Goal: Task Accomplishment & Management: Complete application form

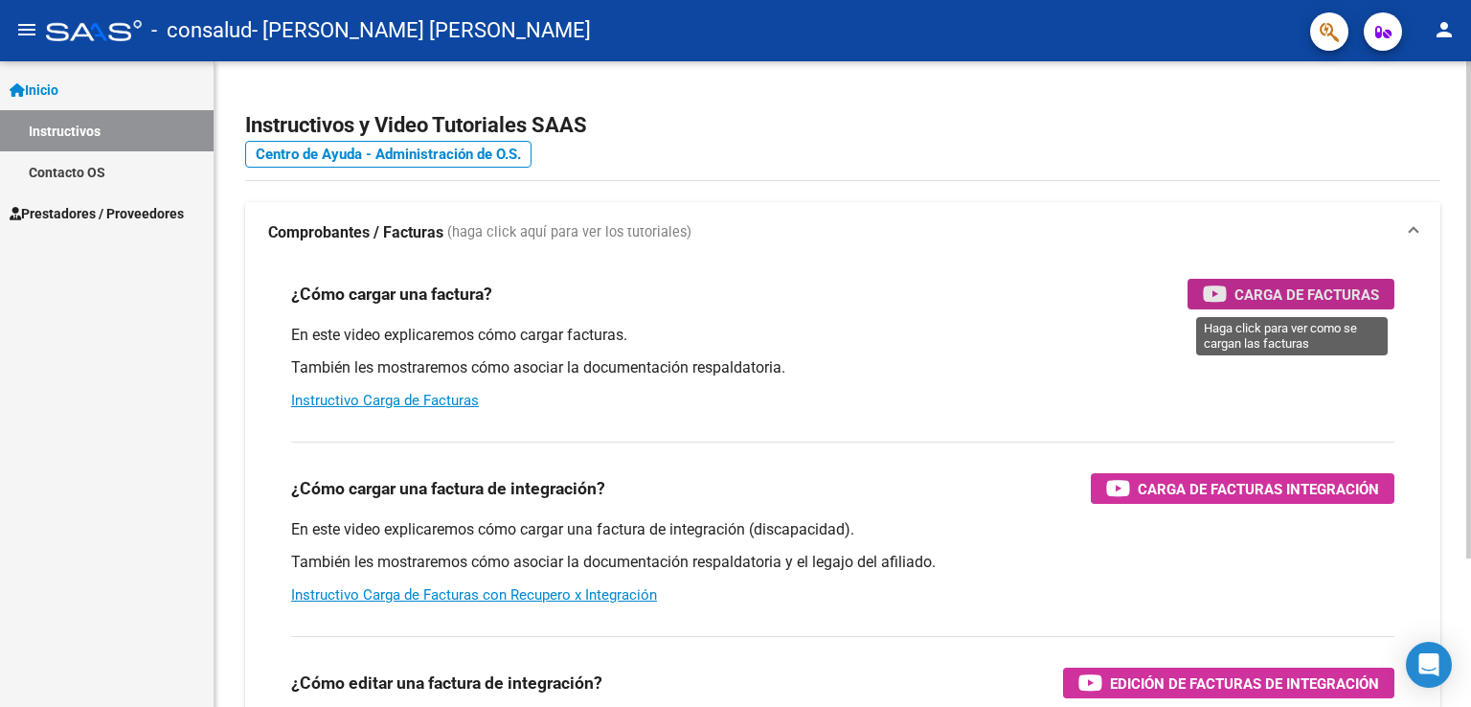
click at [1249, 297] on span "Carga de Facturas" at bounding box center [1306, 295] width 145 height 24
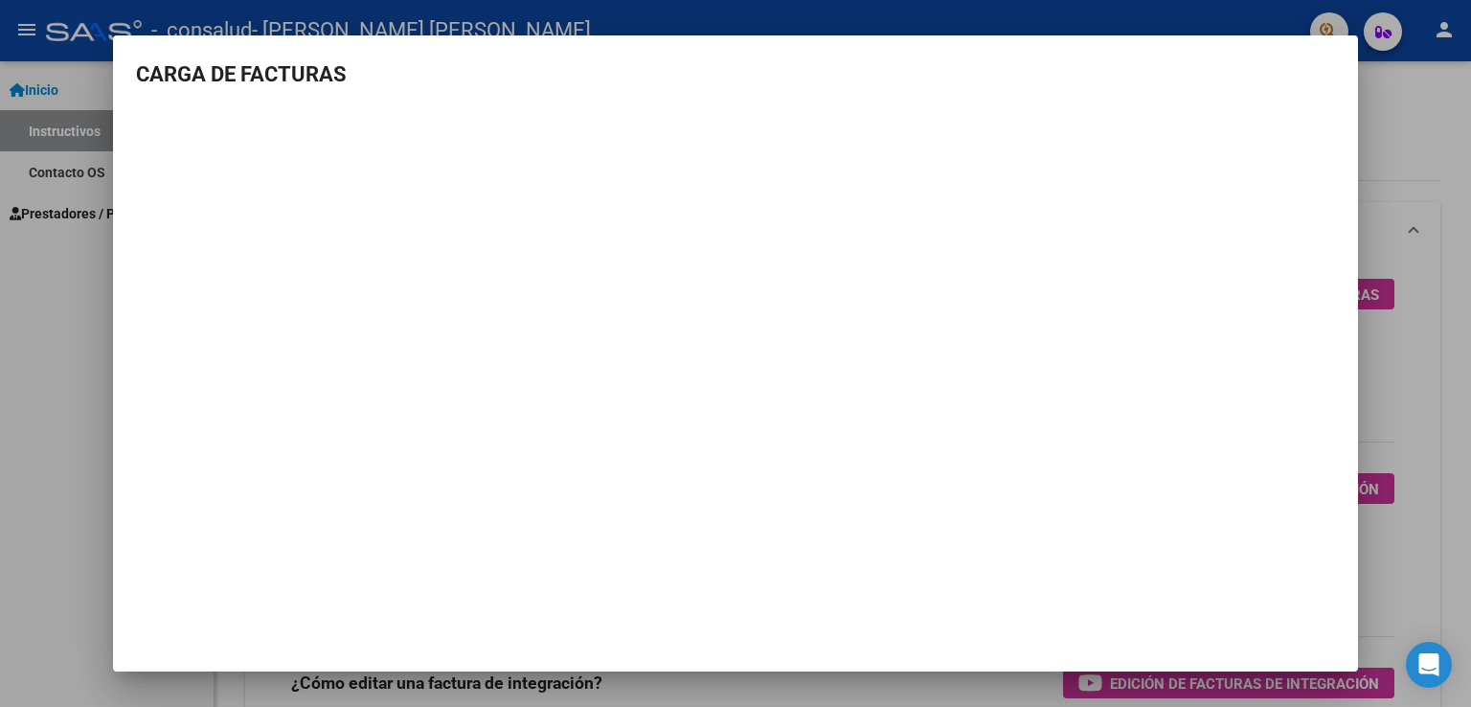
click at [1379, 128] on div at bounding box center [735, 353] width 1471 height 707
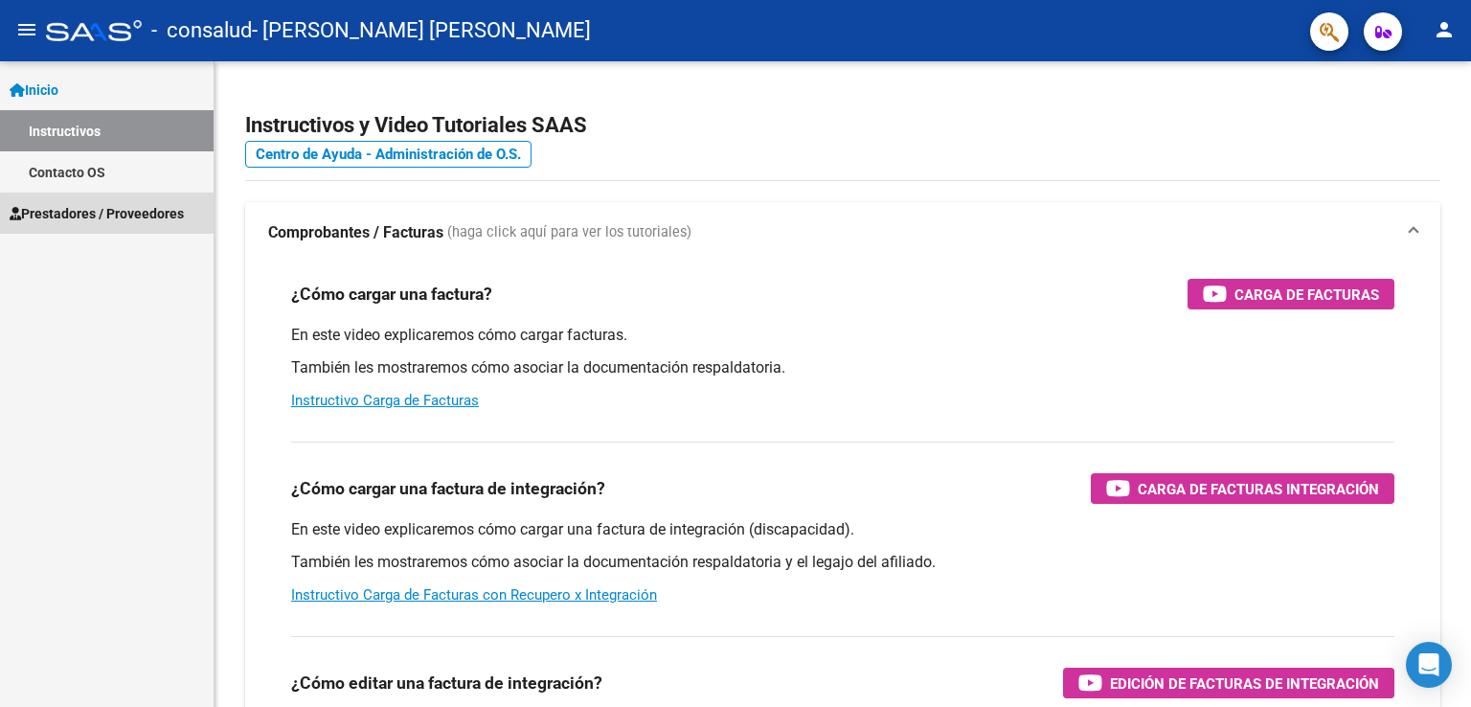
click at [146, 222] on span "Prestadores / Proveedores" at bounding box center [97, 213] width 174 height 21
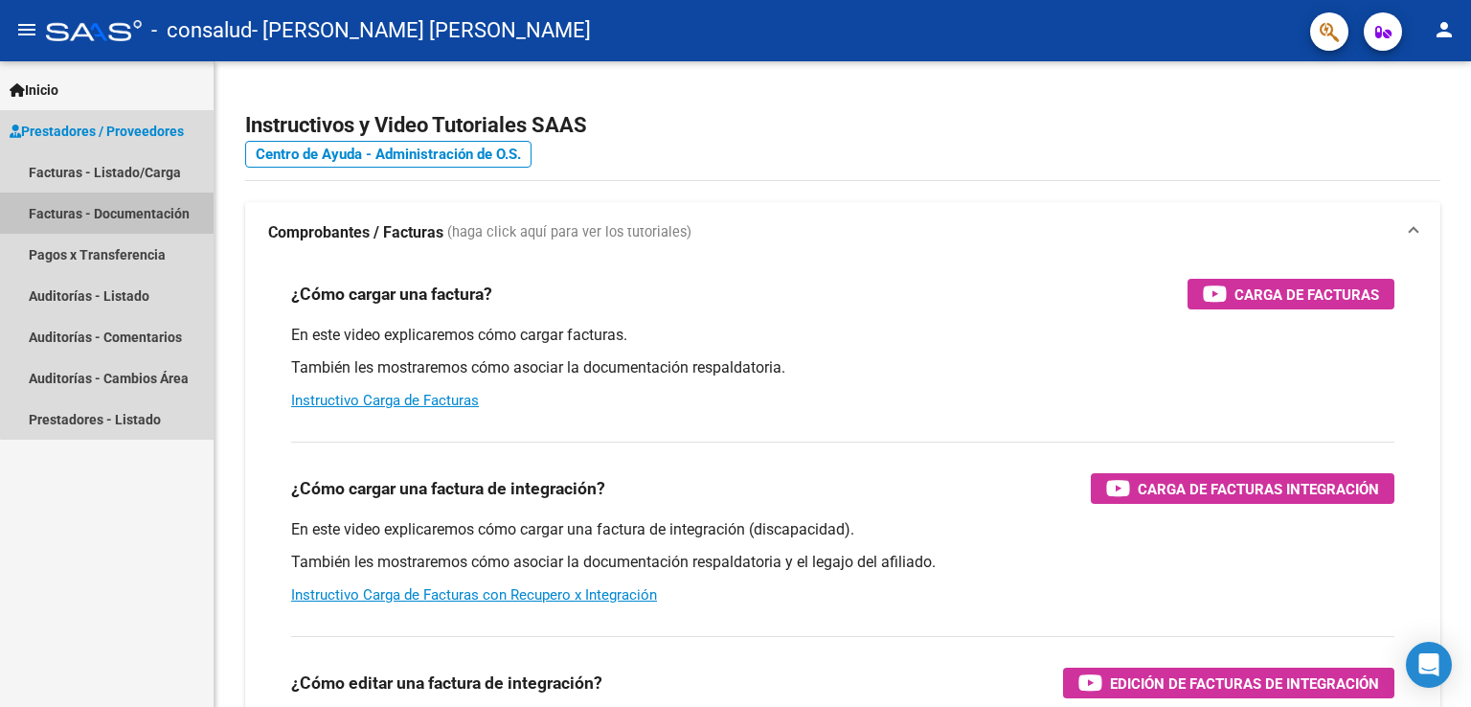
click at [160, 215] on link "Facturas - Documentación" at bounding box center [107, 212] width 214 height 41
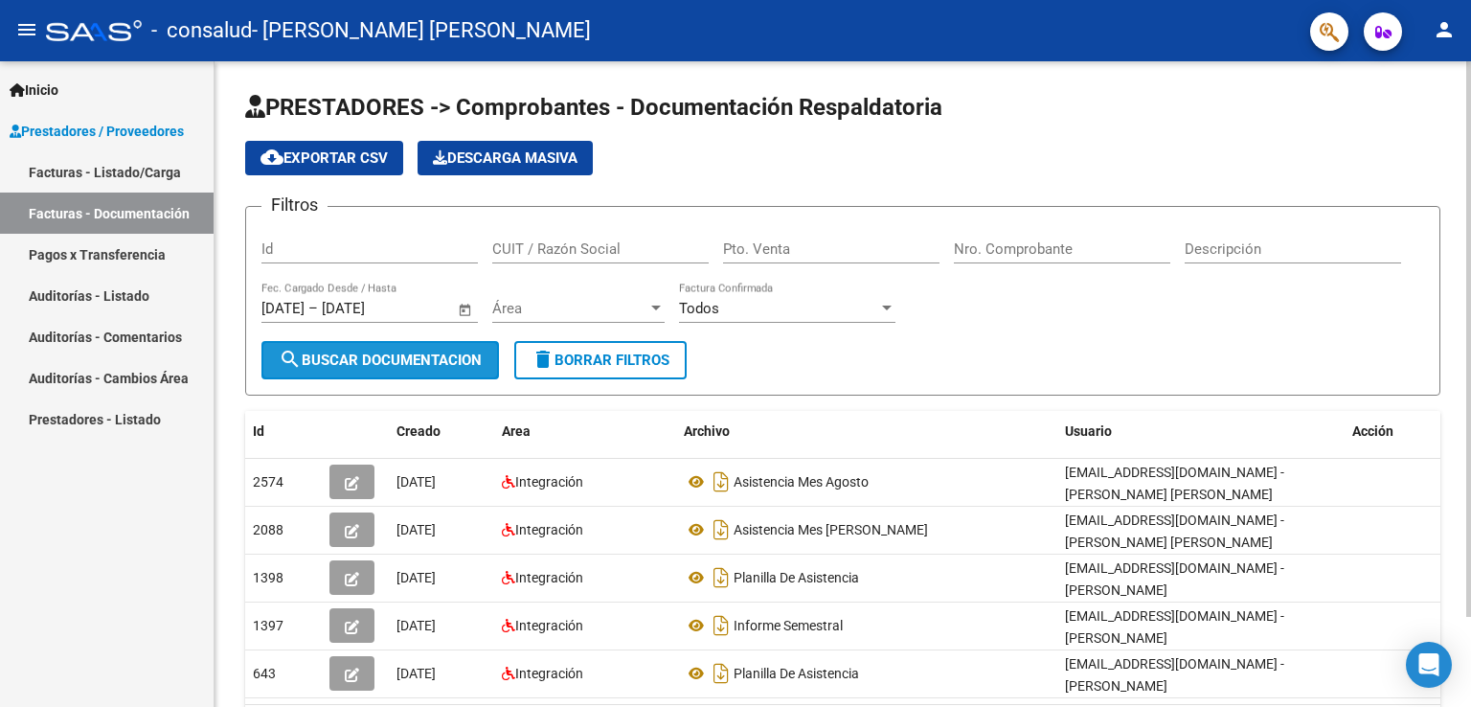
click at [391, 357] on span "search Buscar Documentacion" at bounding box center [380, 359] width 203 height 17
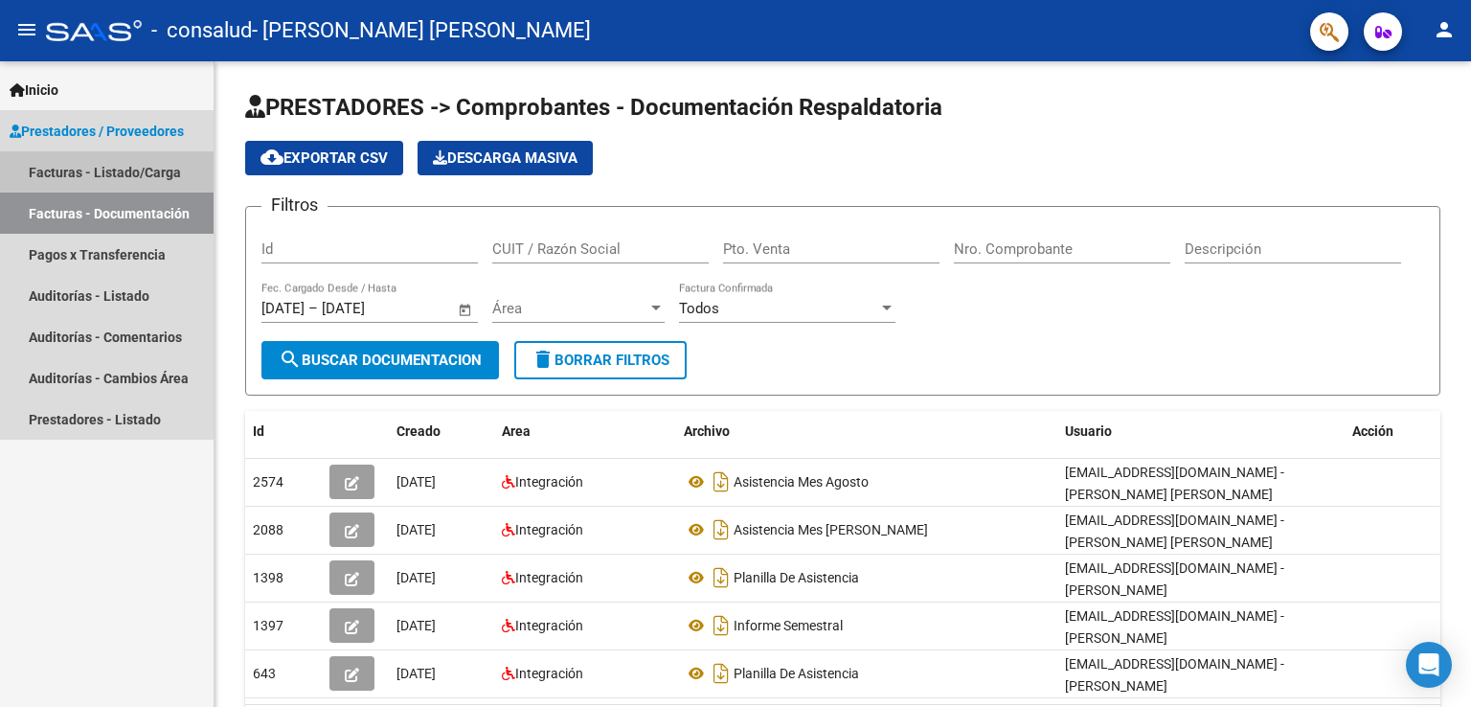
click at [125, 166] on link "Facturas - Listado/Carga" at bounding box center [107, 171] width 214 height 41
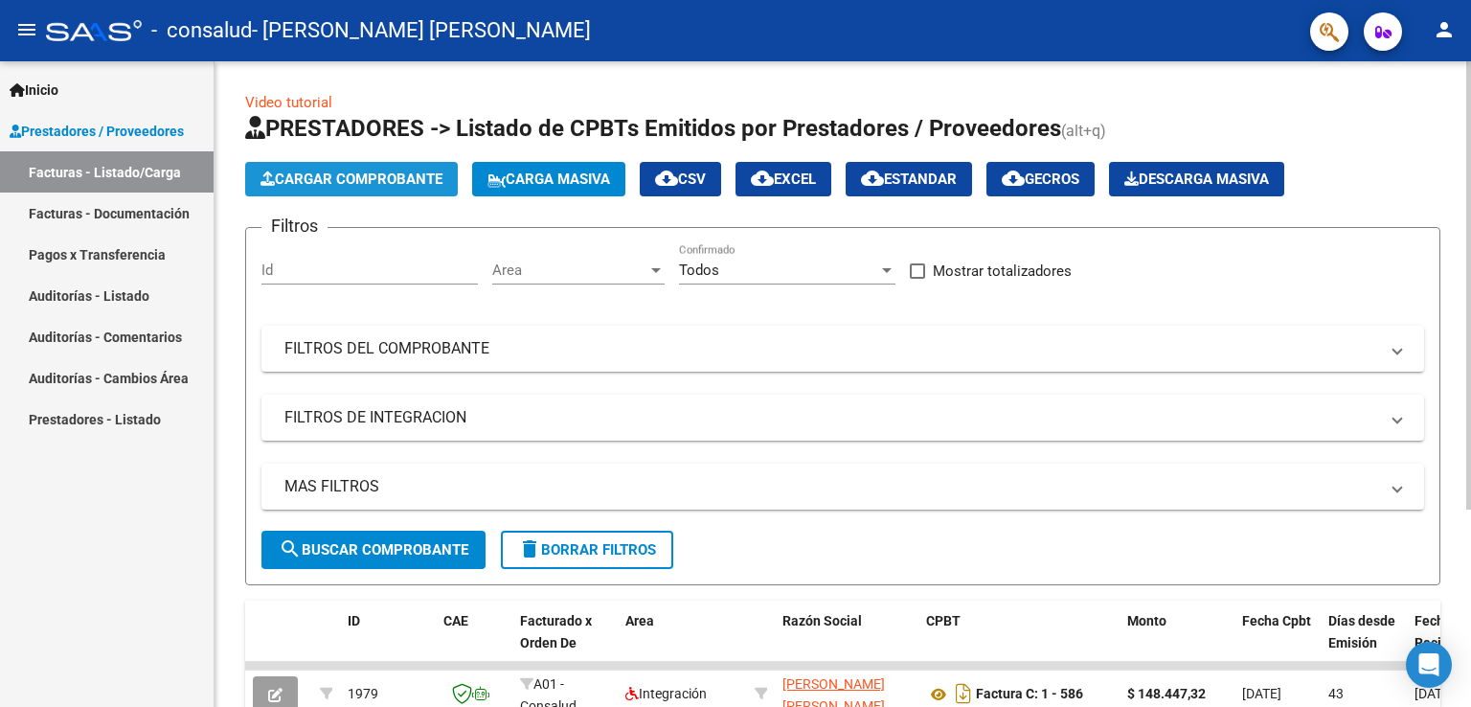
click at [383, 181] on span "Cargar Comprobante" at bounding box center [351, 178] width 182 height 17
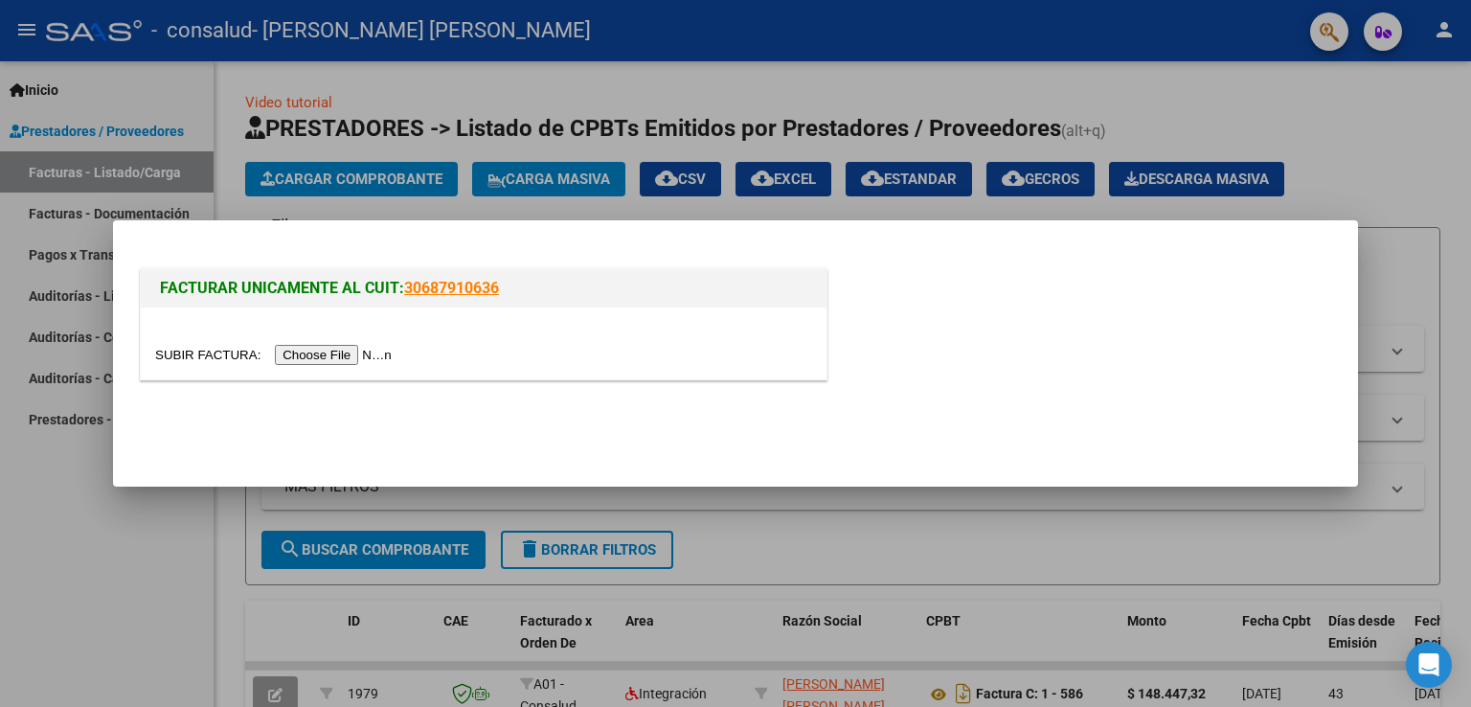
click at [333, 348] on input "file" at bounding box center [276, 355] width 242 height 20
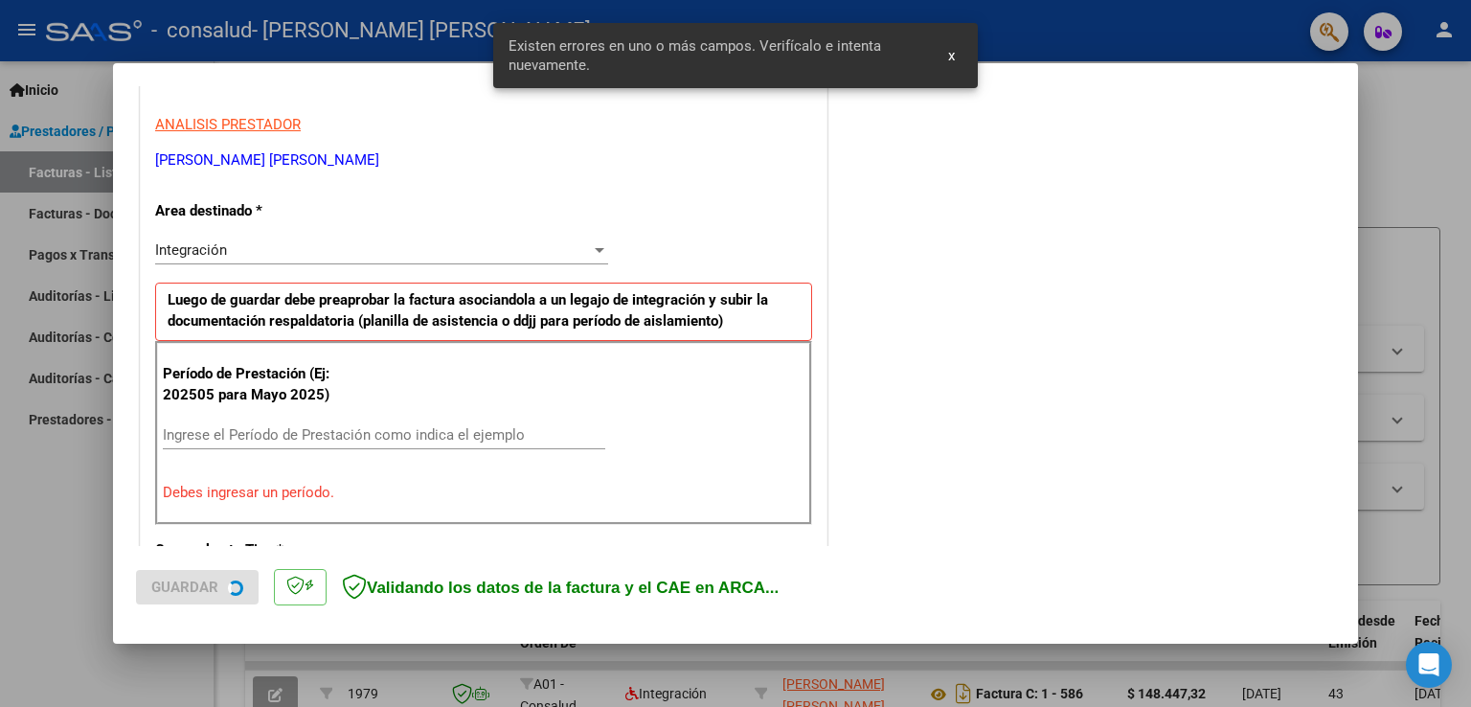
scroll to position [399, 0]
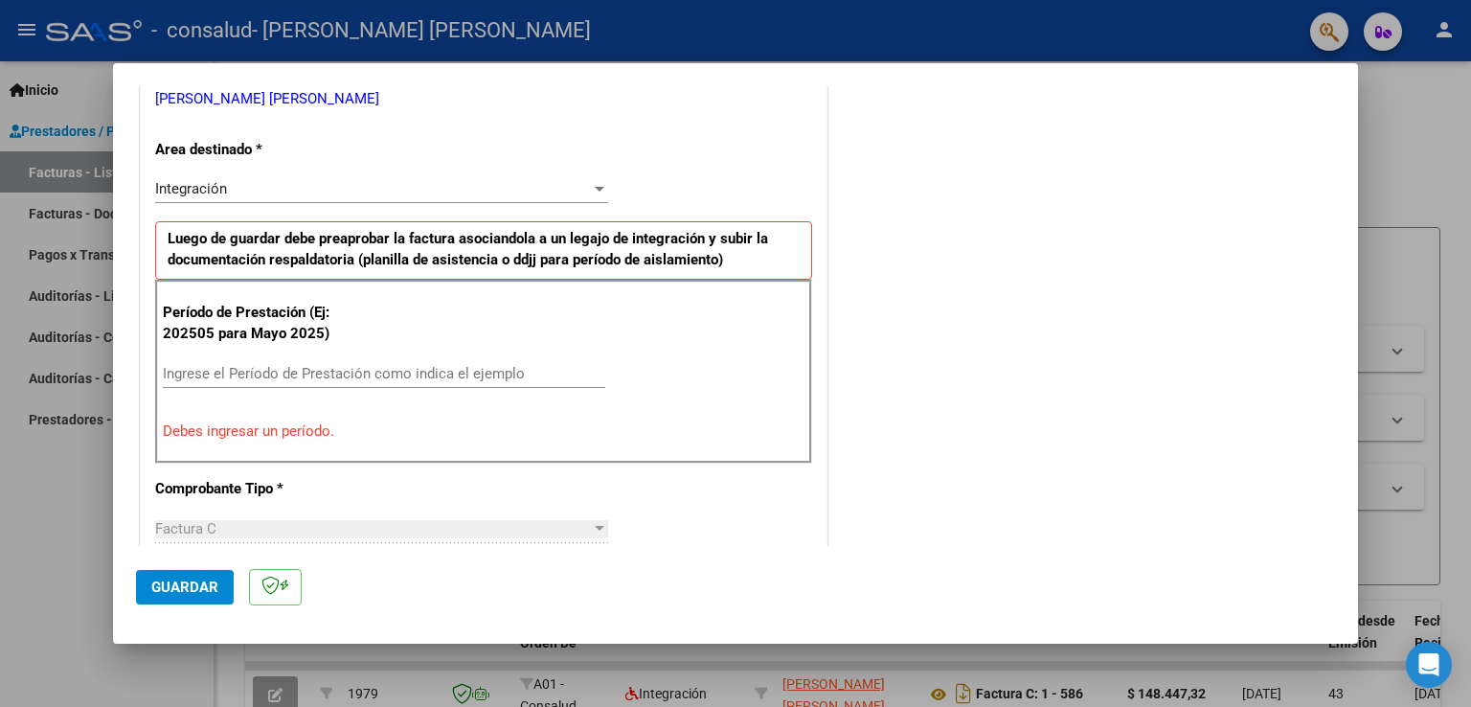
click at [257, 377] on input "Ingrese el Período de Prestación como indica el ejemplo" at bounding box center [384, 373] width 442 height 17
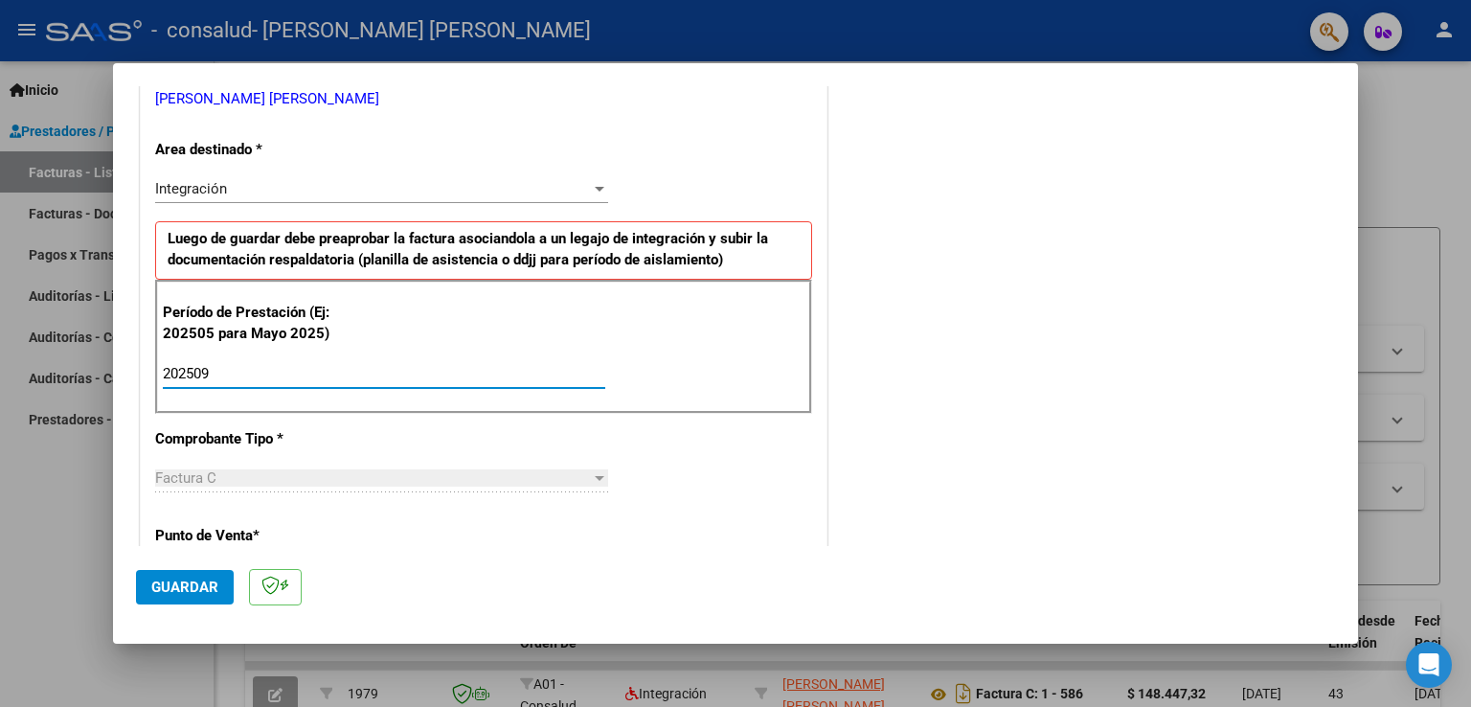
type input "202509"
click at [397, 475] on div "Factura C" at bounding box center [373, 477] width 436 height 17
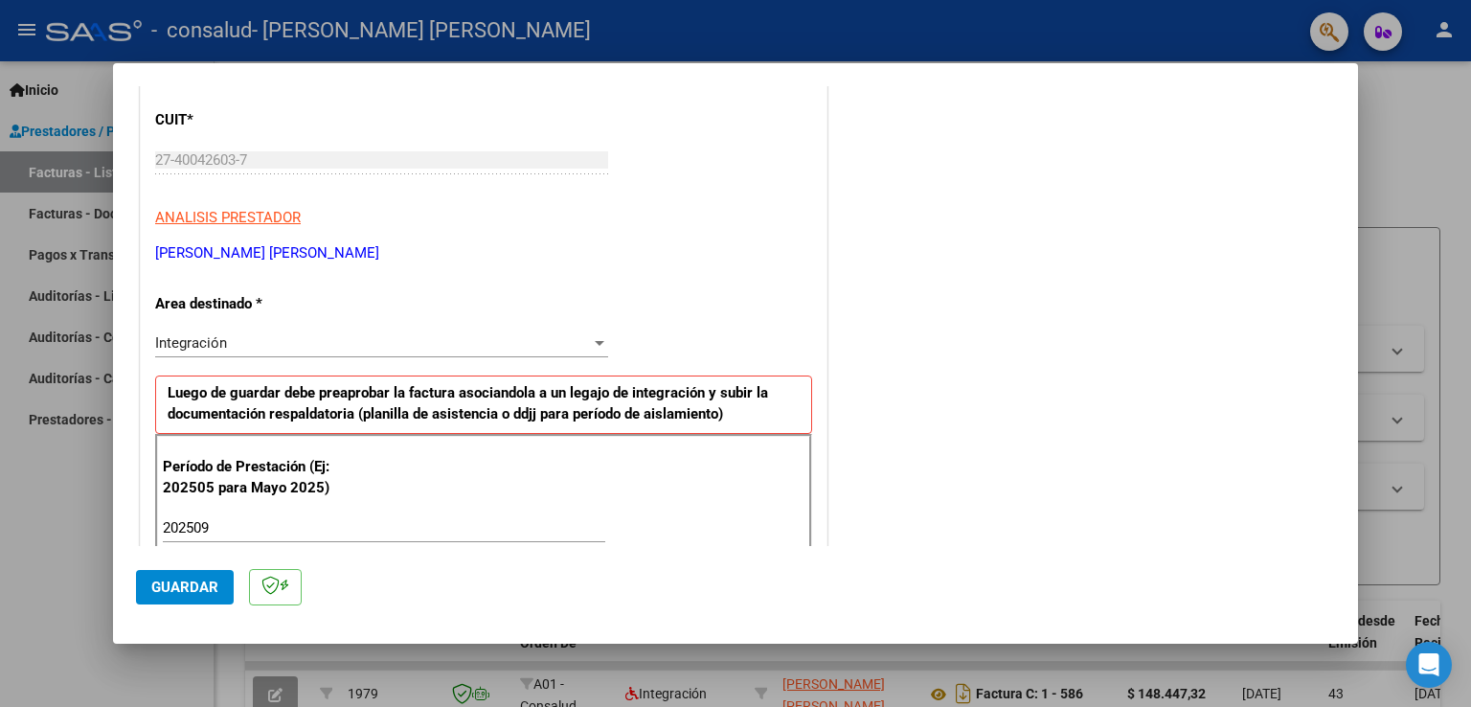
click at [536, 346] on div "Integración" at bounding box center [373, 342] width 436 height 17
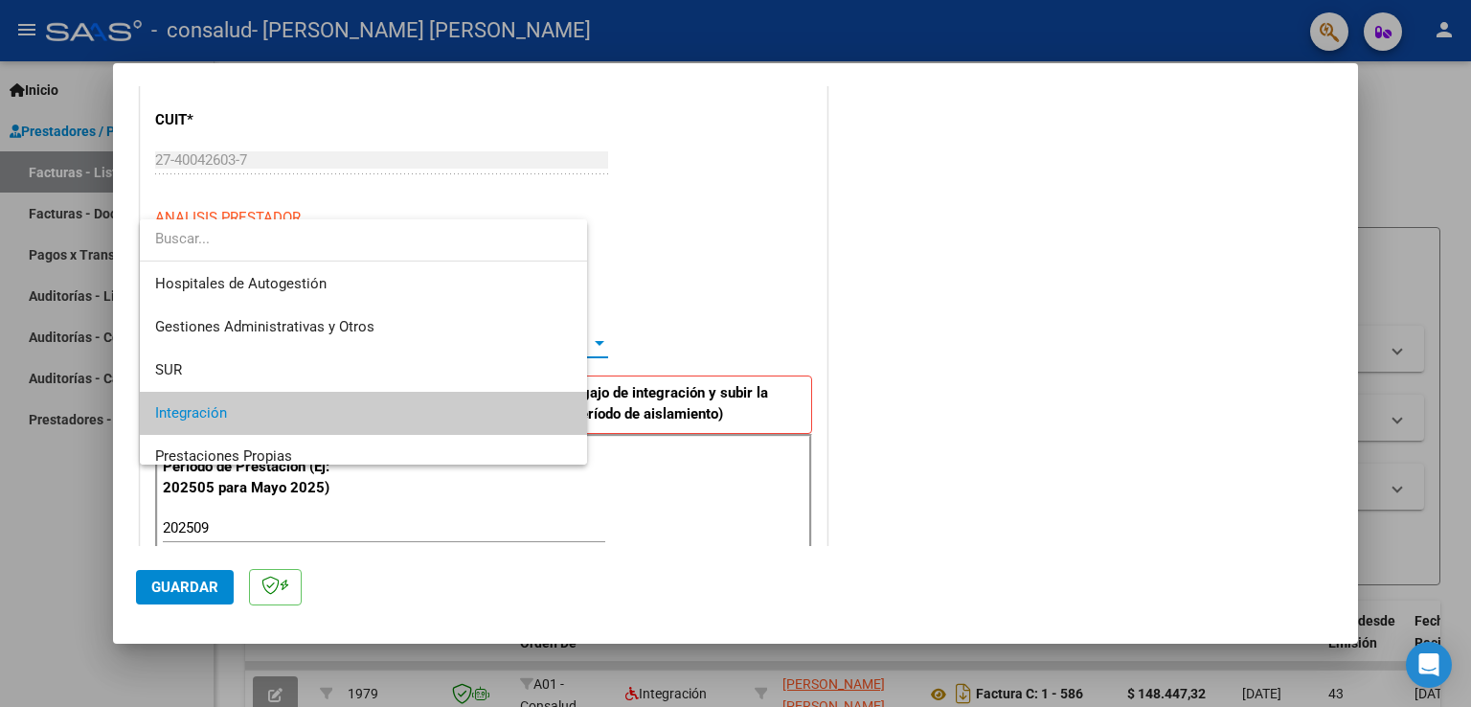
scroll to position [71, 0]
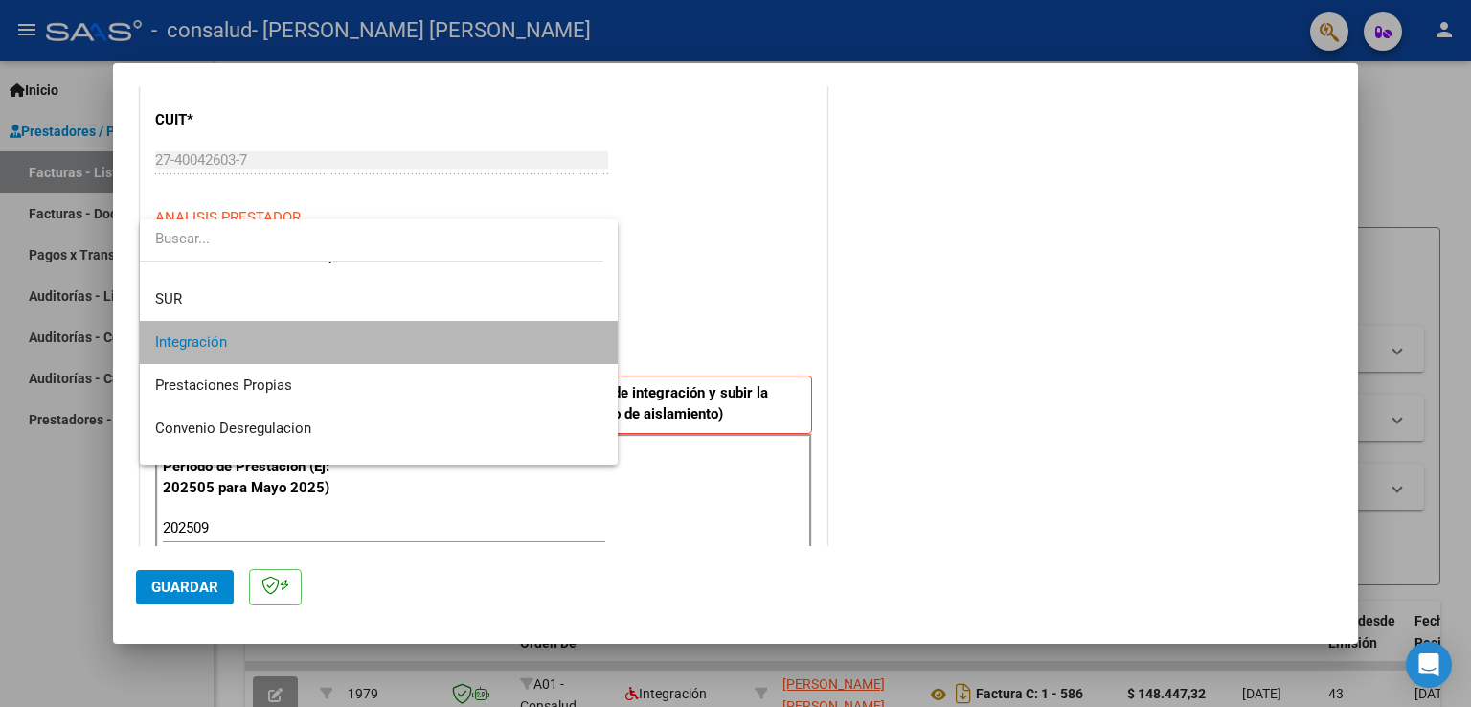
click at [391, 346] on span "Integración" at bounding box center [379, 342] width 448 height 43
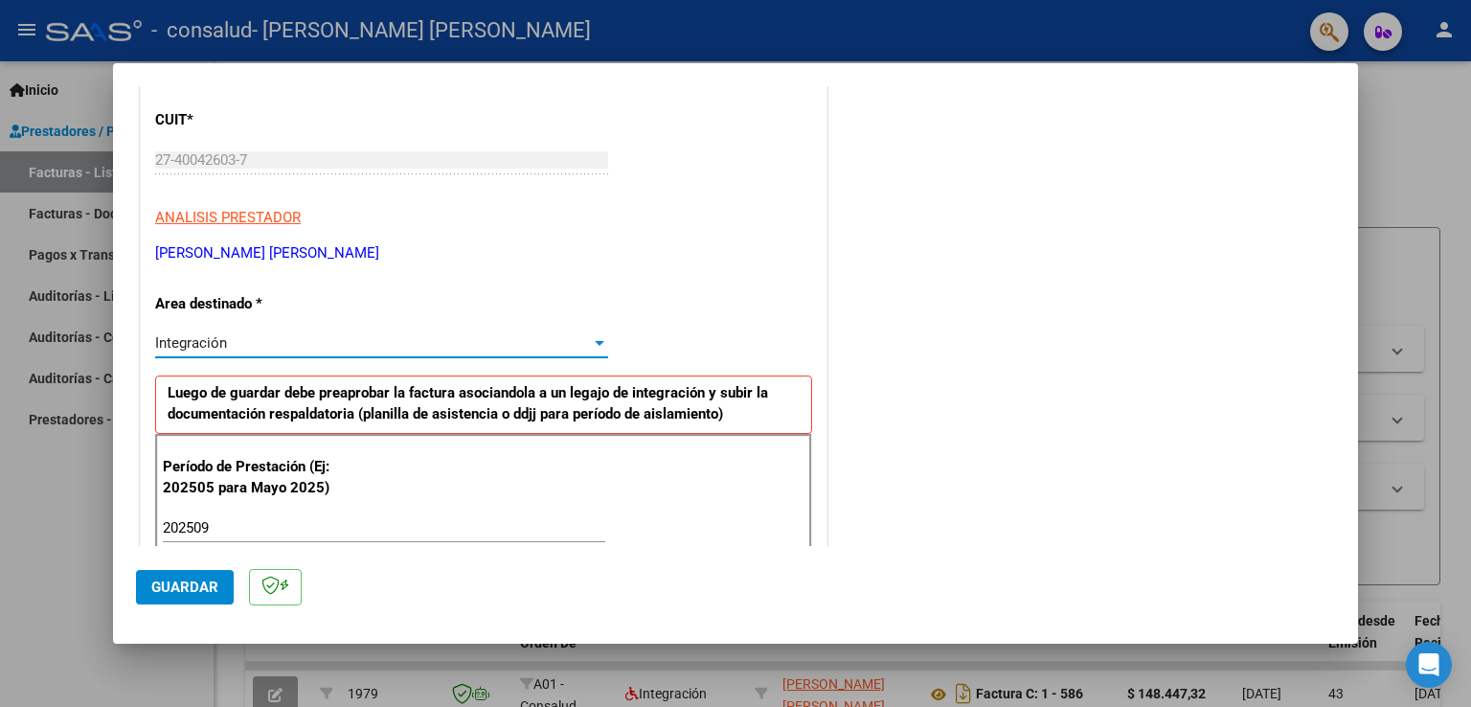
click at [179, 591] on span "Guardar" at bounding box center [184, 586] width 67 height 17
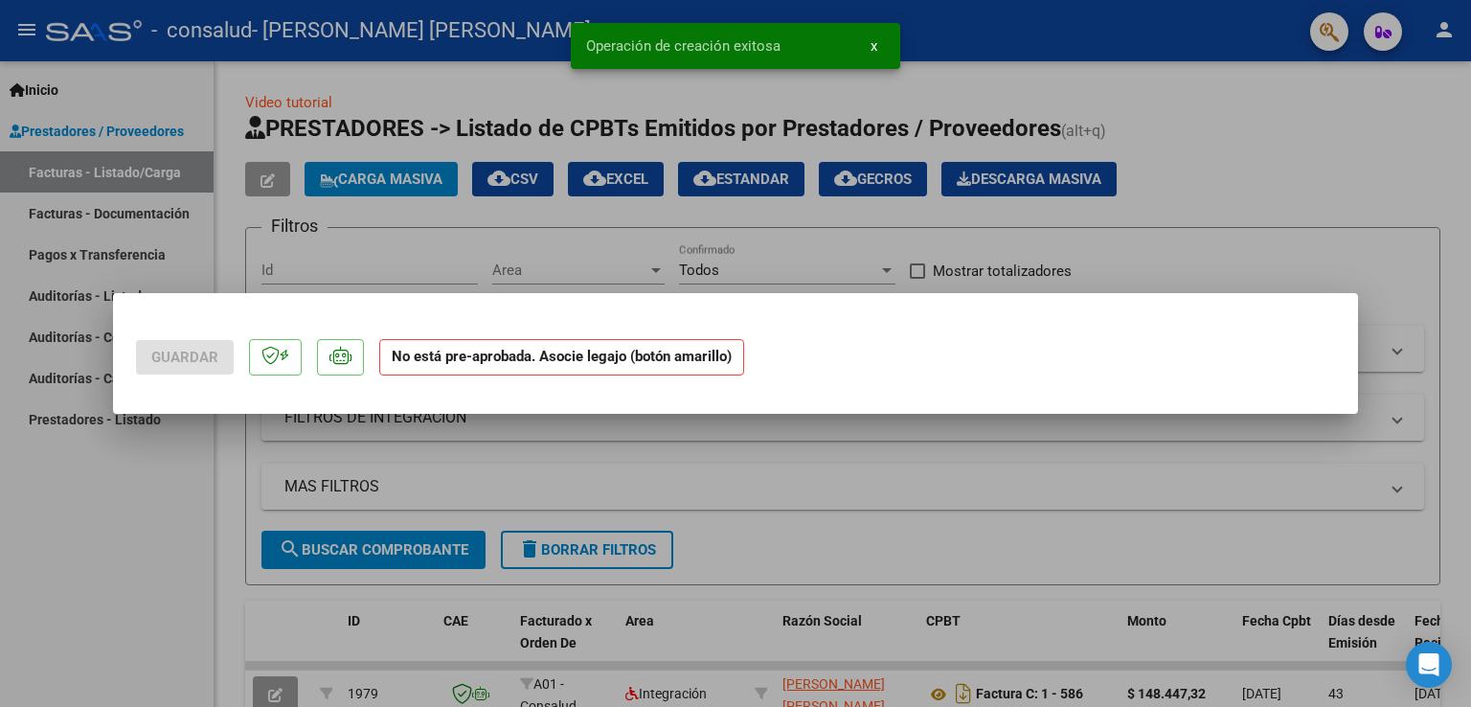
scroll to position [0, 0]
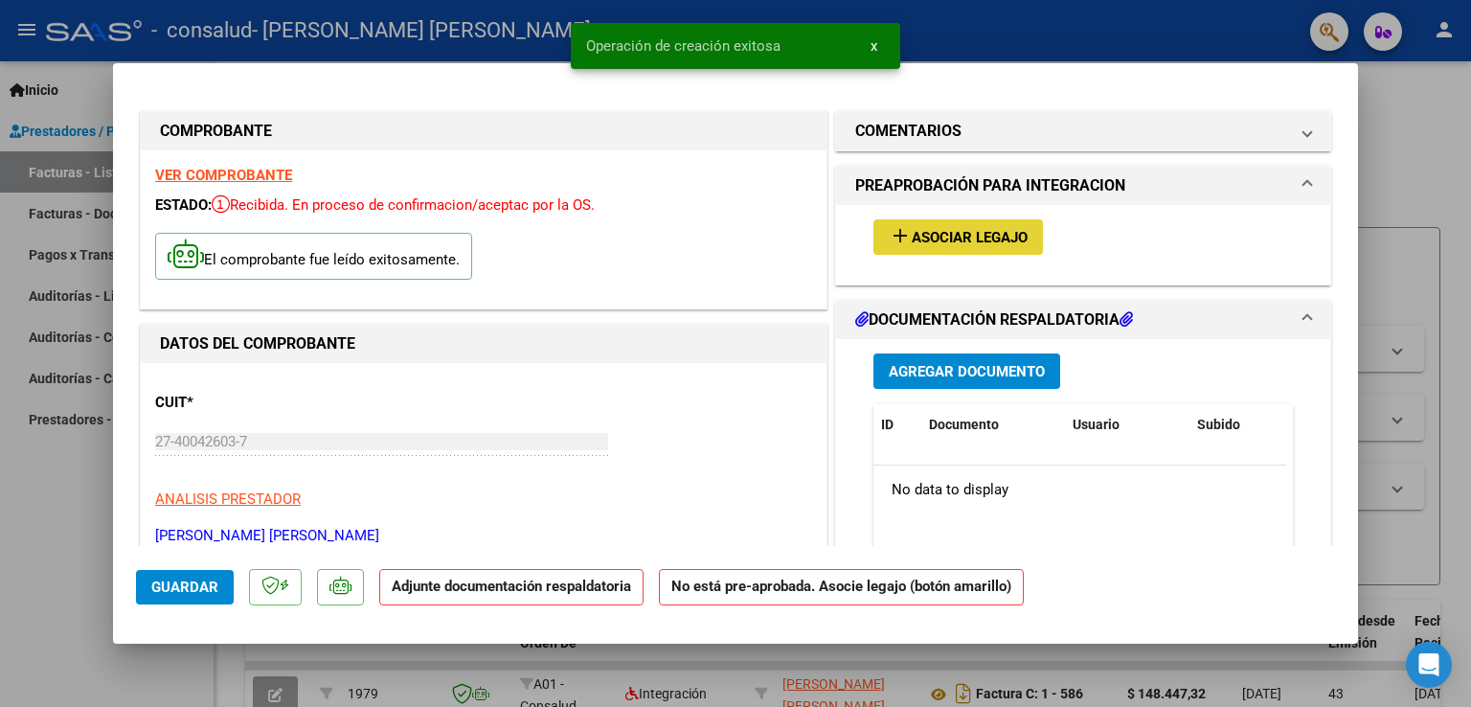
click at [931, 231] on span "Asociar Legajo" at bounding box center [970, 237] width 116 height 17
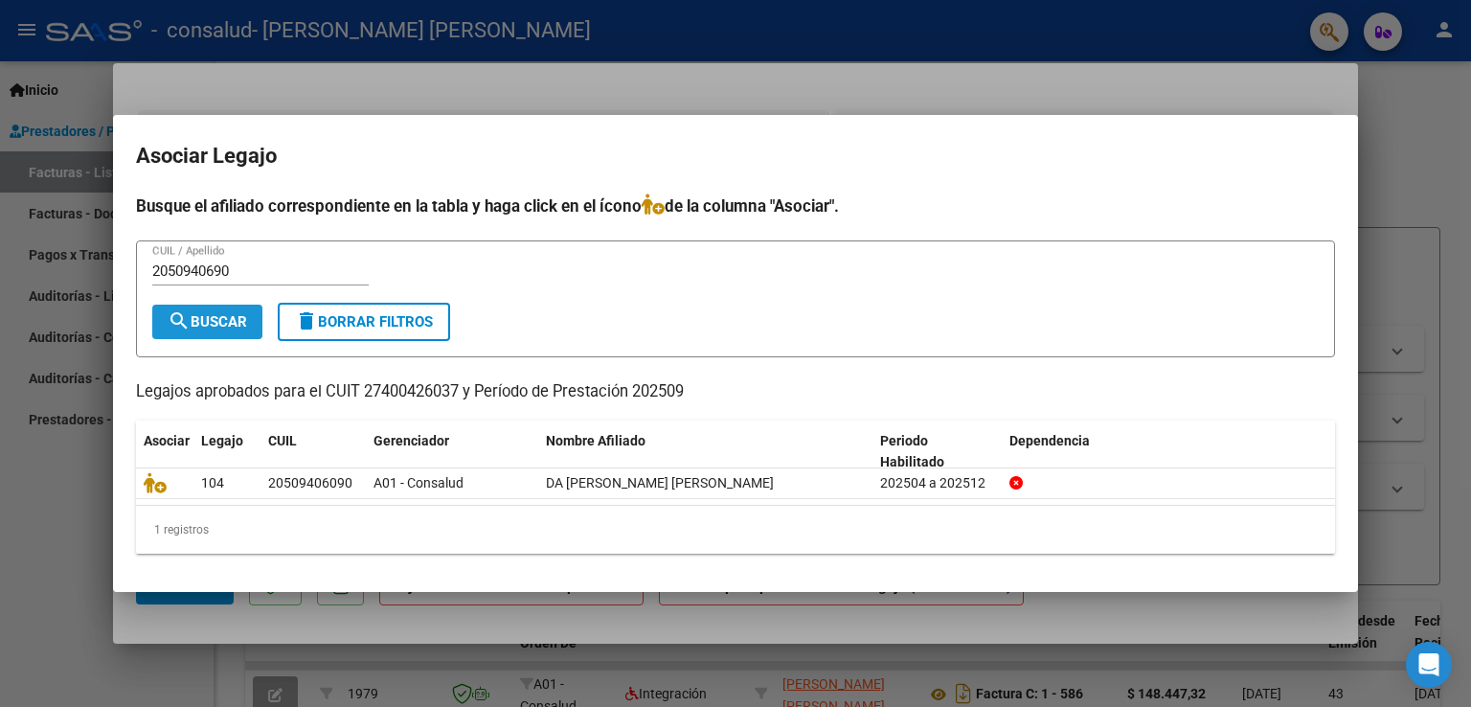
click at [226, 318] on span "search Buscar" at bounding box center [207, 321] width 79 height 17
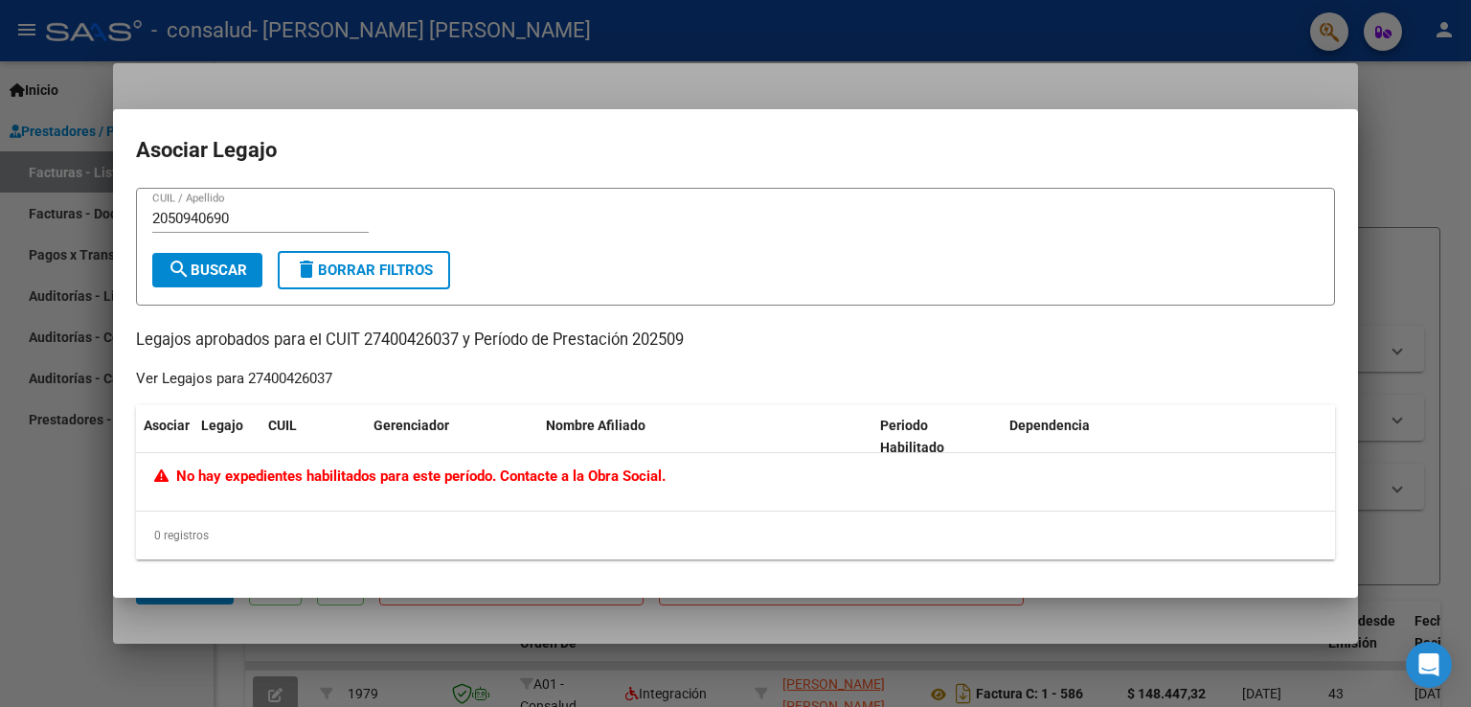
click at [399, 338] on p "Legajos aprobados para el CUIT 27400426037 y Período de Prestación 202509" at bounding box center [735, 340] width 1199 height 24
click at [341, 224] on input "2050940690" at bounding box center [260, 218] width 216 height 17
type input "2"
type input "d"
click at [250, 283] on button "search Buscar" at bounding box center [207, 270] width 110 height 34
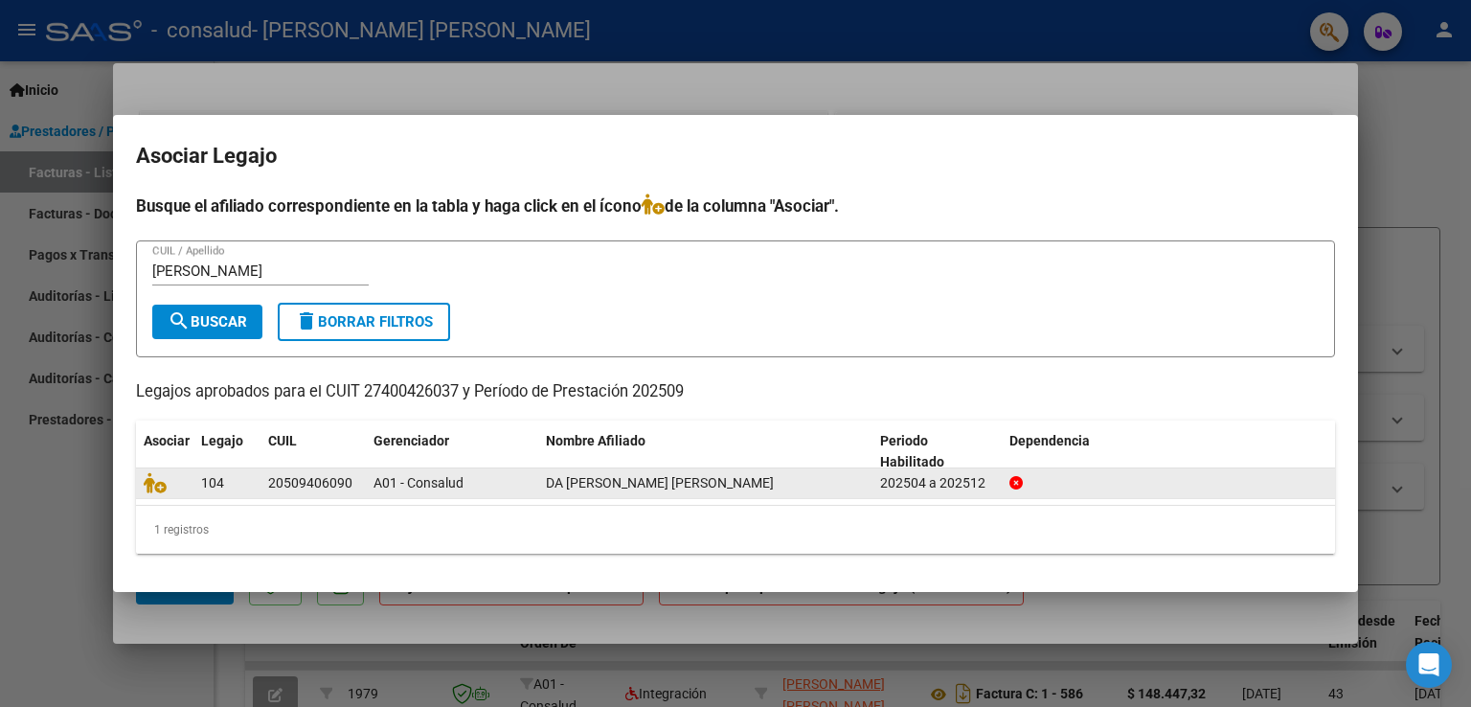
click at [593, 485] on span "DA [PERSON_NAME] [PERSON_NAME]" at bounding box center [660, 482] width 228 height 15
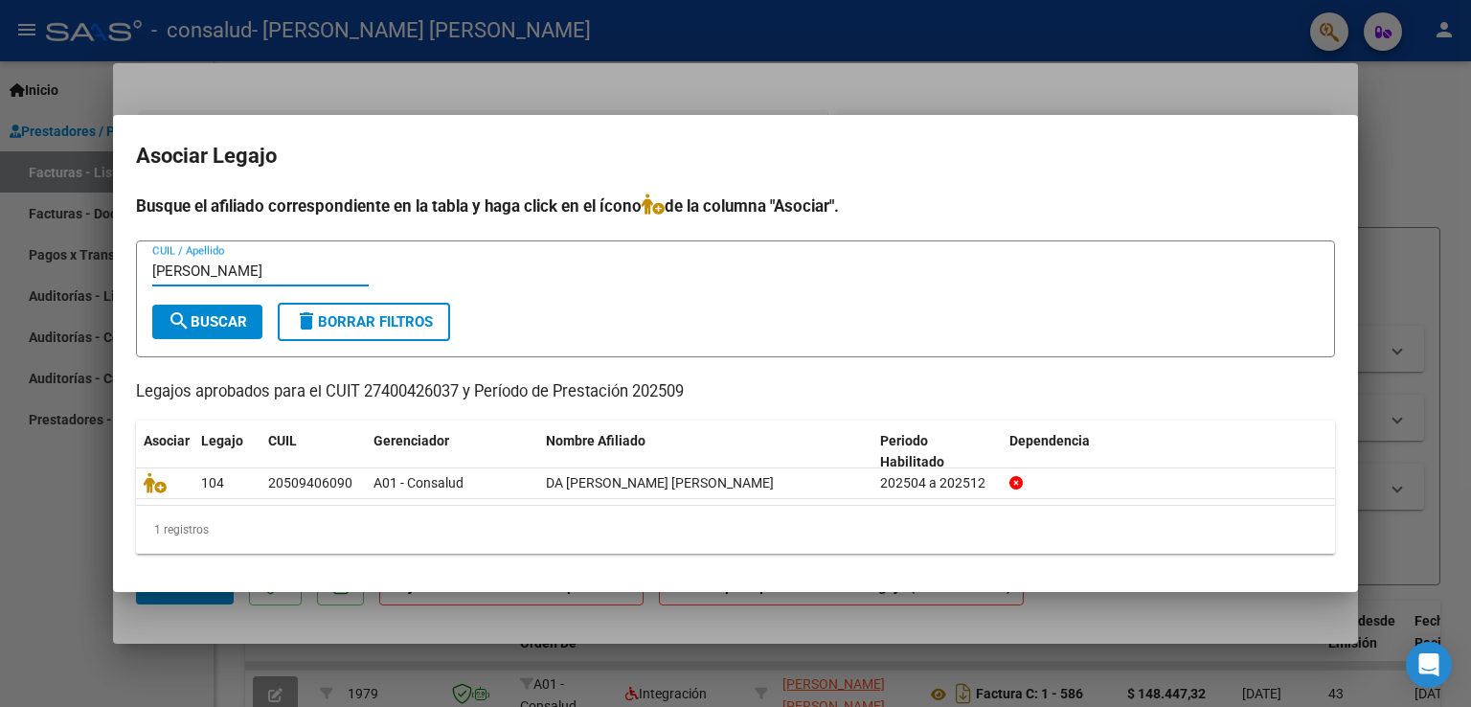
click at [298, 269] on input "[PERSON_NAME]" at bounding box center [260, 270] width 216 height 17
type input "d"
type input "20509406090"
click at [226, 307] on button "search Buscar" at bounding box center [207, 322] width 110 height 34
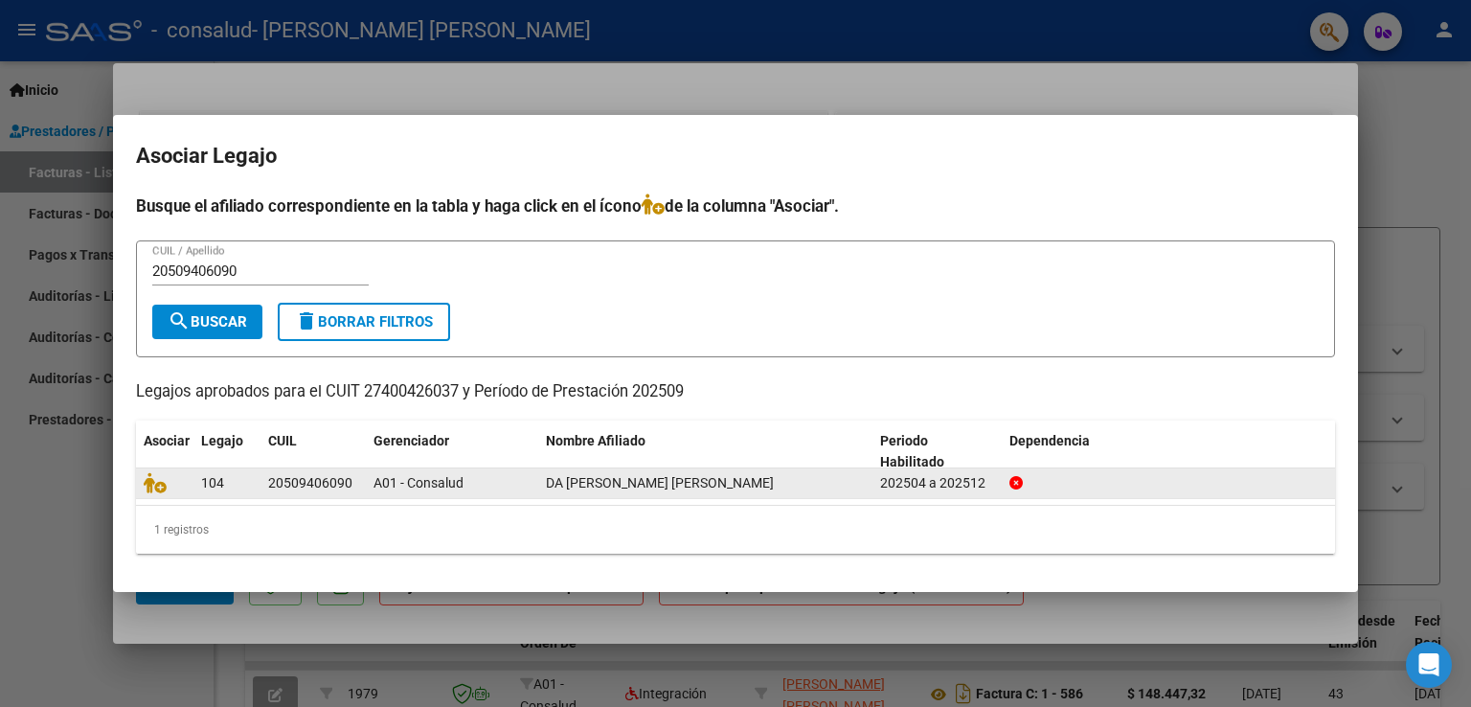
click at [490, 487] on div "A01 - Consalud" at bounding box center [451, 483] width 157 height 22
click at [410, 491] on div "A01 - Consalud" at bounding box center [451, 483] width 157 height 22
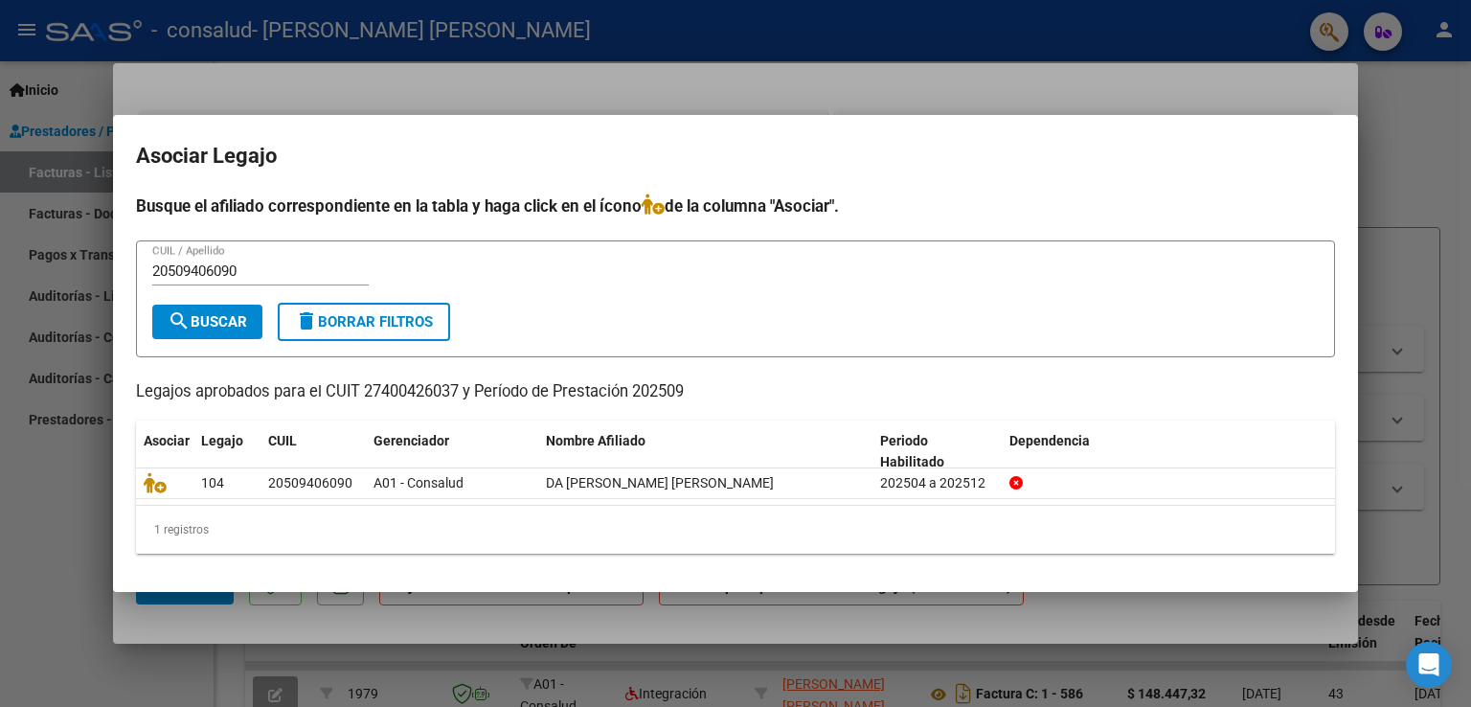
click at [1398, 124] on div at bounding box center [735, 353] width 1471 height 707
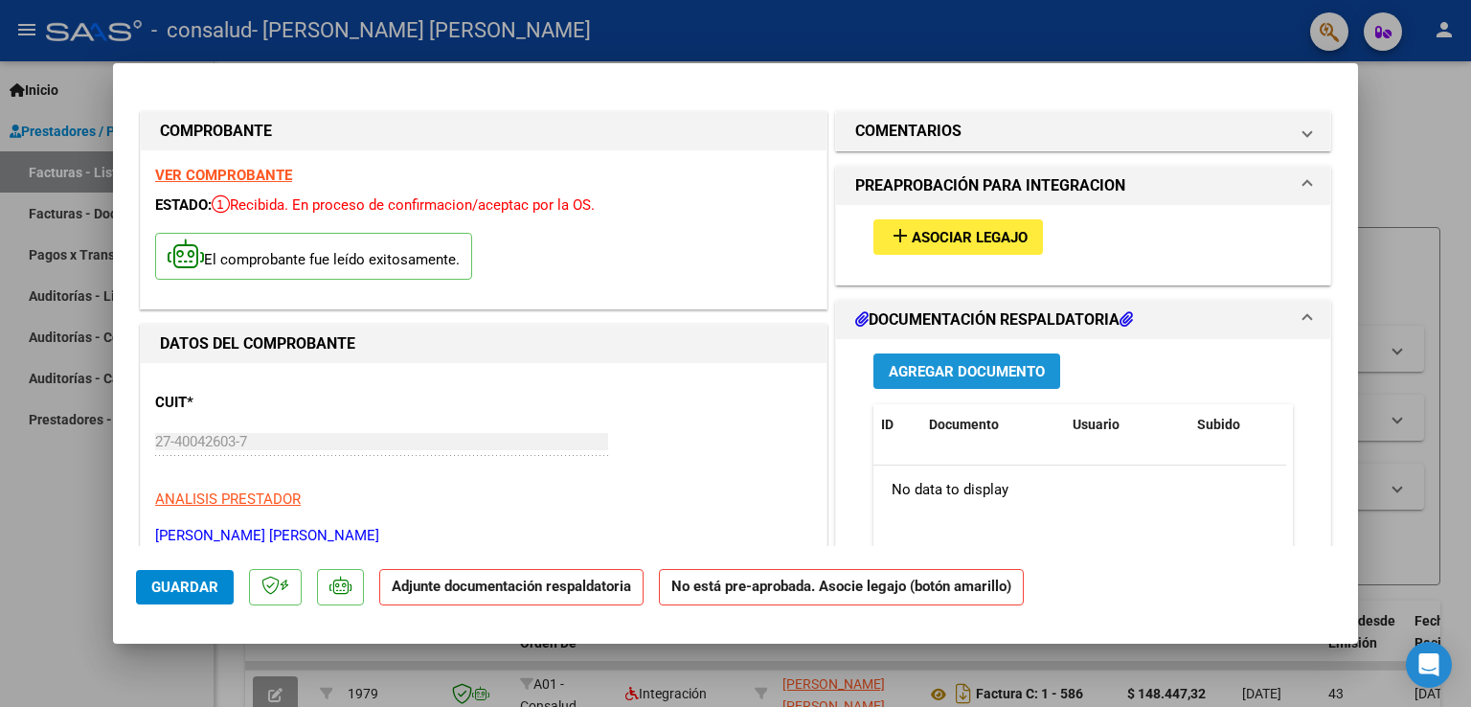
click at [919, 370] on span "Agregar Documento" at bounding box center [967, 371] width 156 height 17
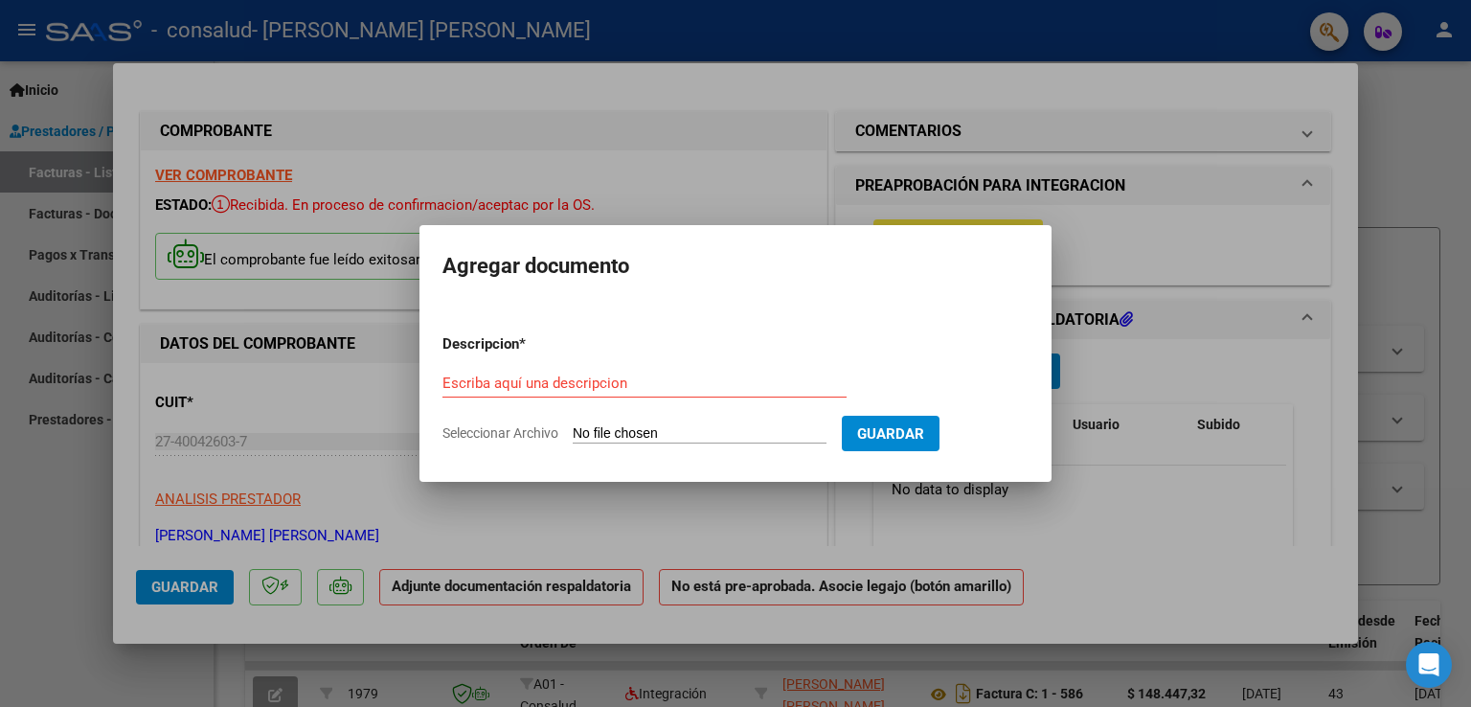
click at [537, 434] on span "Seleccionar Archivo" at bounding box center [500, 432] width 116 height 15
click at [573, 434] on input "Seleccionar Archivo" at bounding box center [700, 434] width 254 height 18
type input "C:\fakepath\asistencia septiembre [PERSON_NAME].pdf"
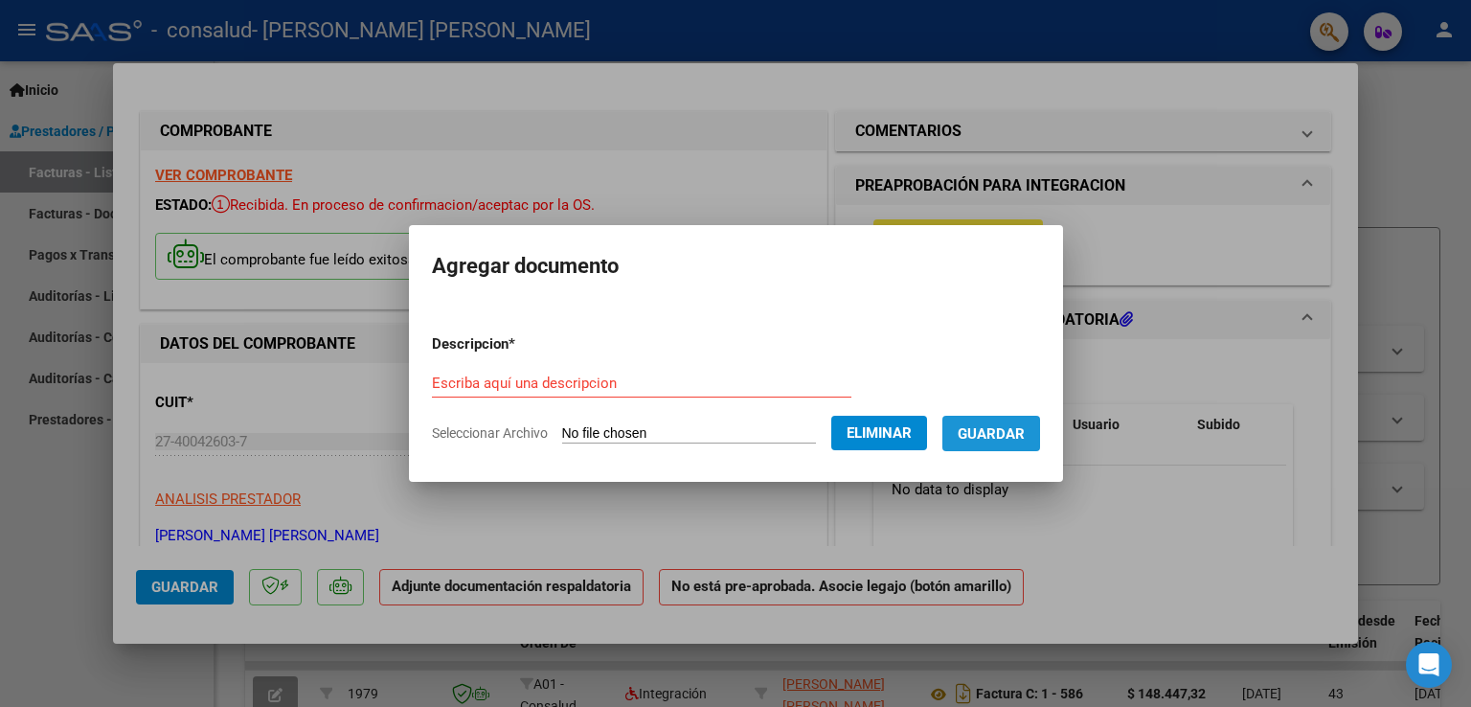
click at [999, 427] on span "Guardar" at bounding box center [991, 433] width 67 height 17
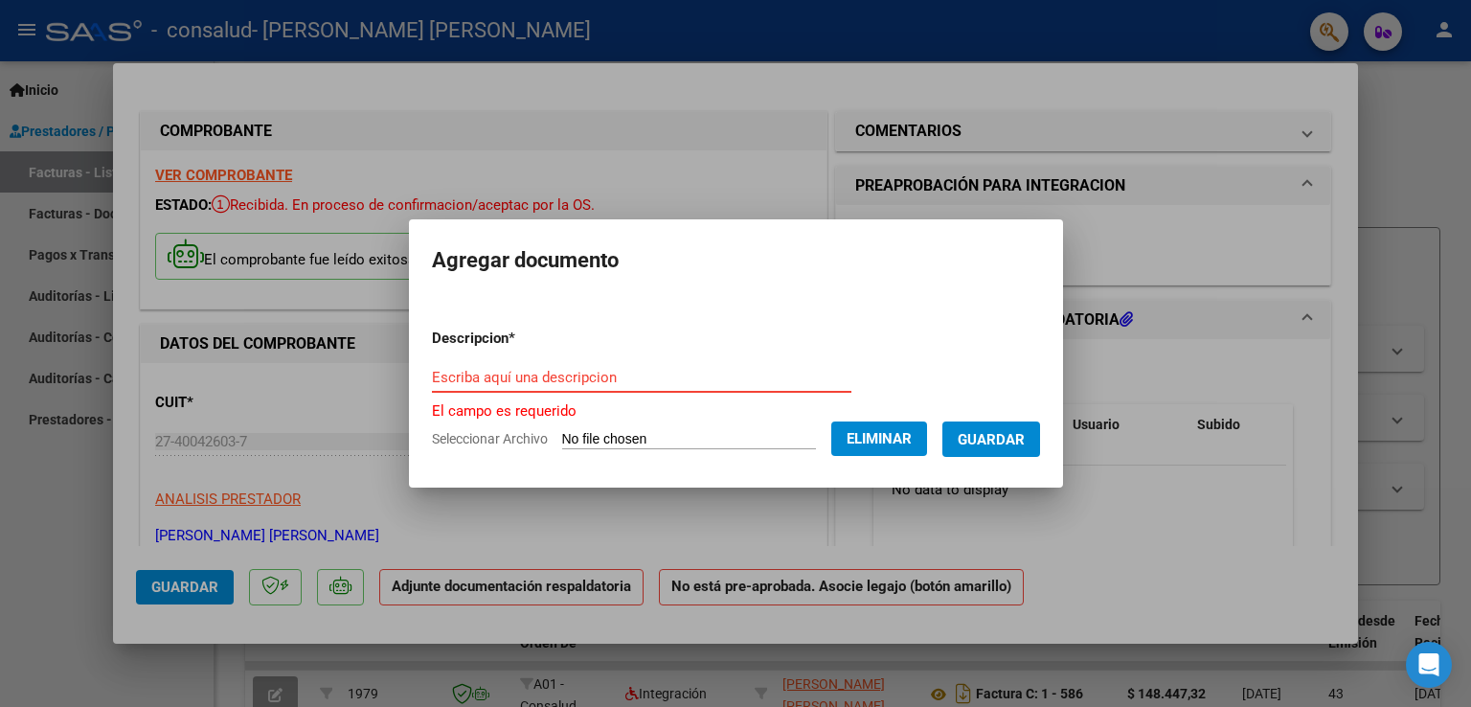
click at [690, 377] on input "Escriba aquí una descripcion" at bounding box center [641, 377] width 419 height 17
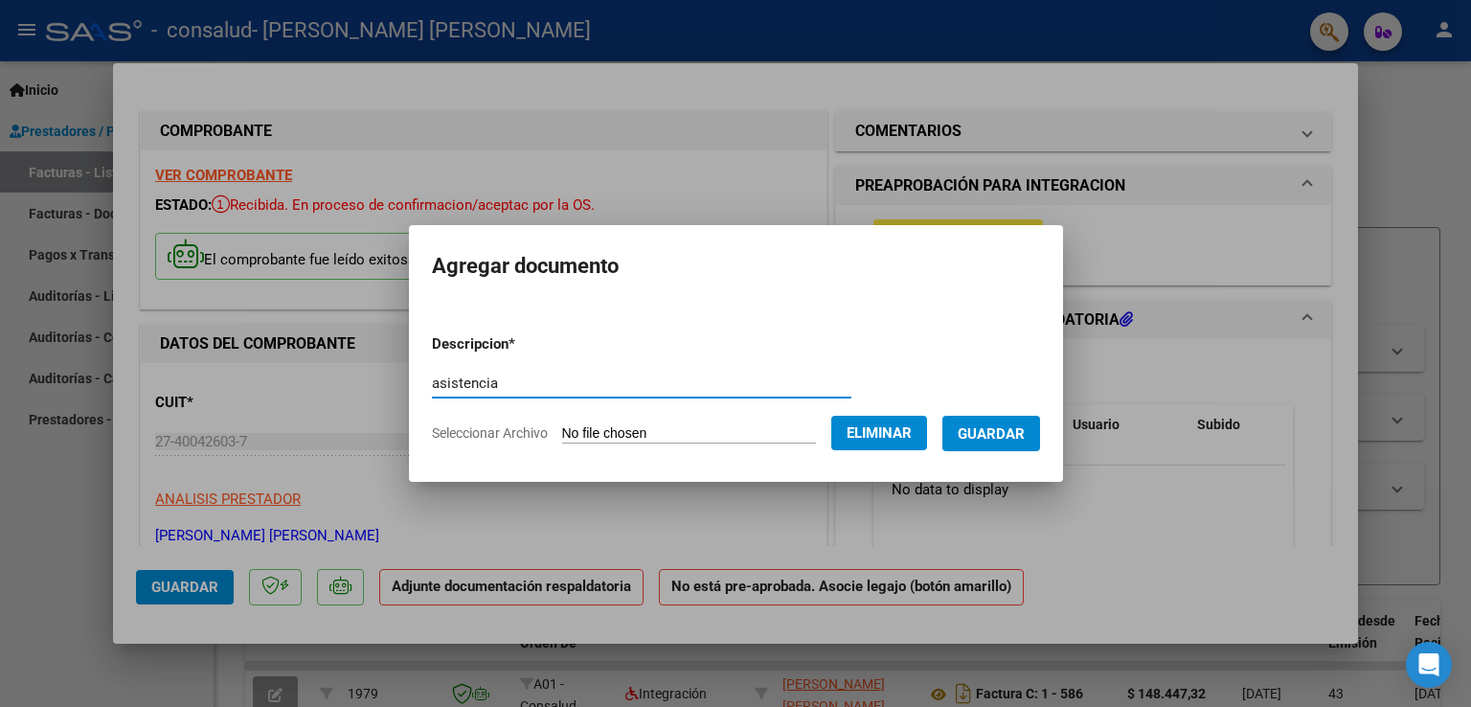
type input "asistencia"
click at [1020, 432] on span "Guardar" at bounding box center [991, 433] width 67 height 17
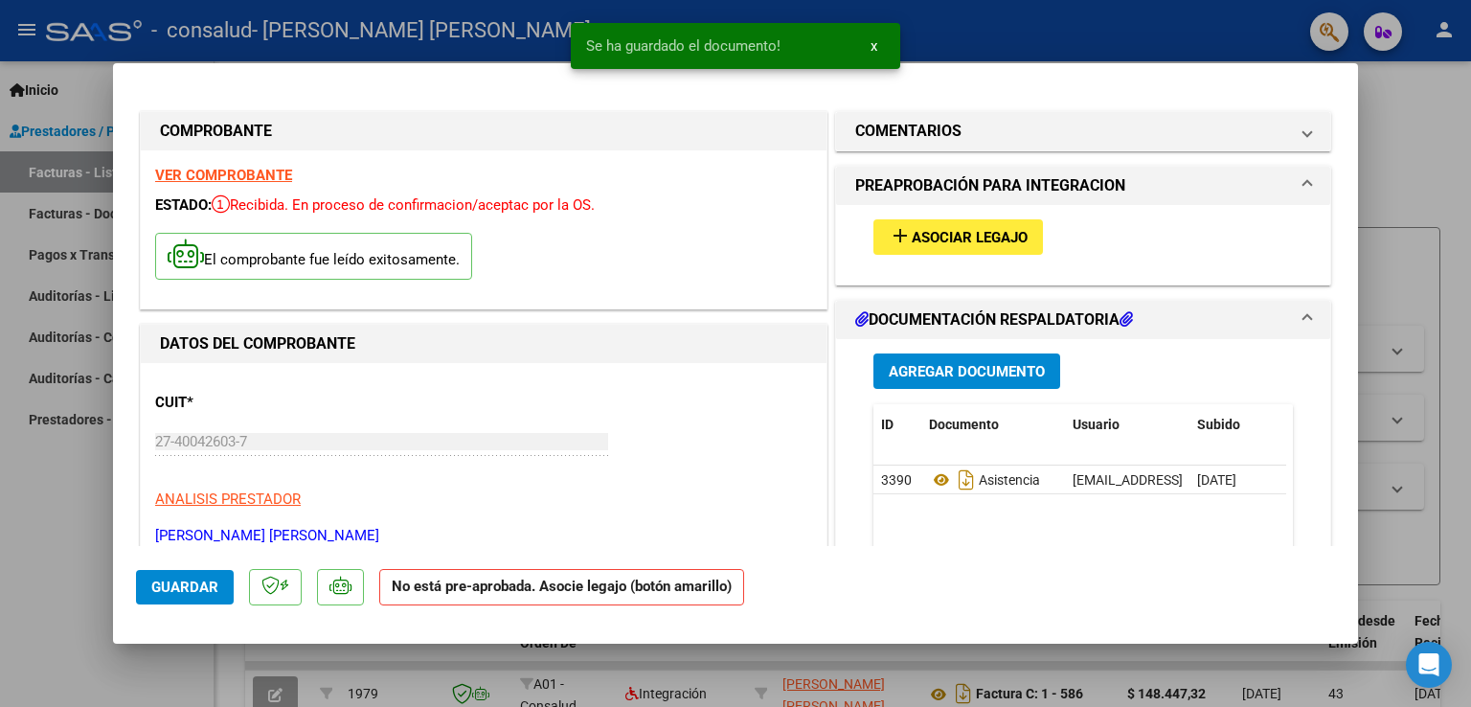
click at [1050, 184] on h1 "PREAPROBACIÓN PARA INTEGRACION" at bounding box center [990, 185] width 270 height 23
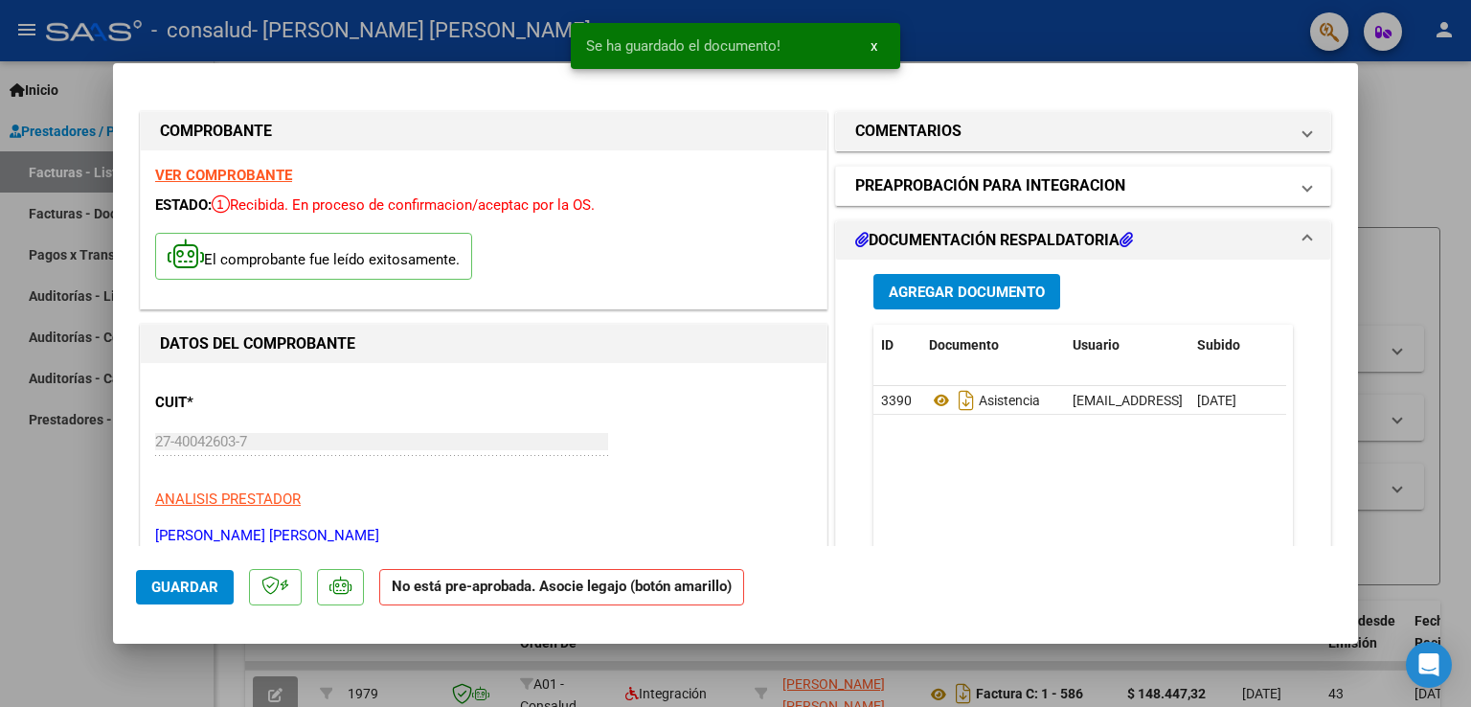
click at [1050, 184] on h1 "PREAPROBACIÓN PARA INTEGRACION" at bounding box center [990, 185] width 270 height 23
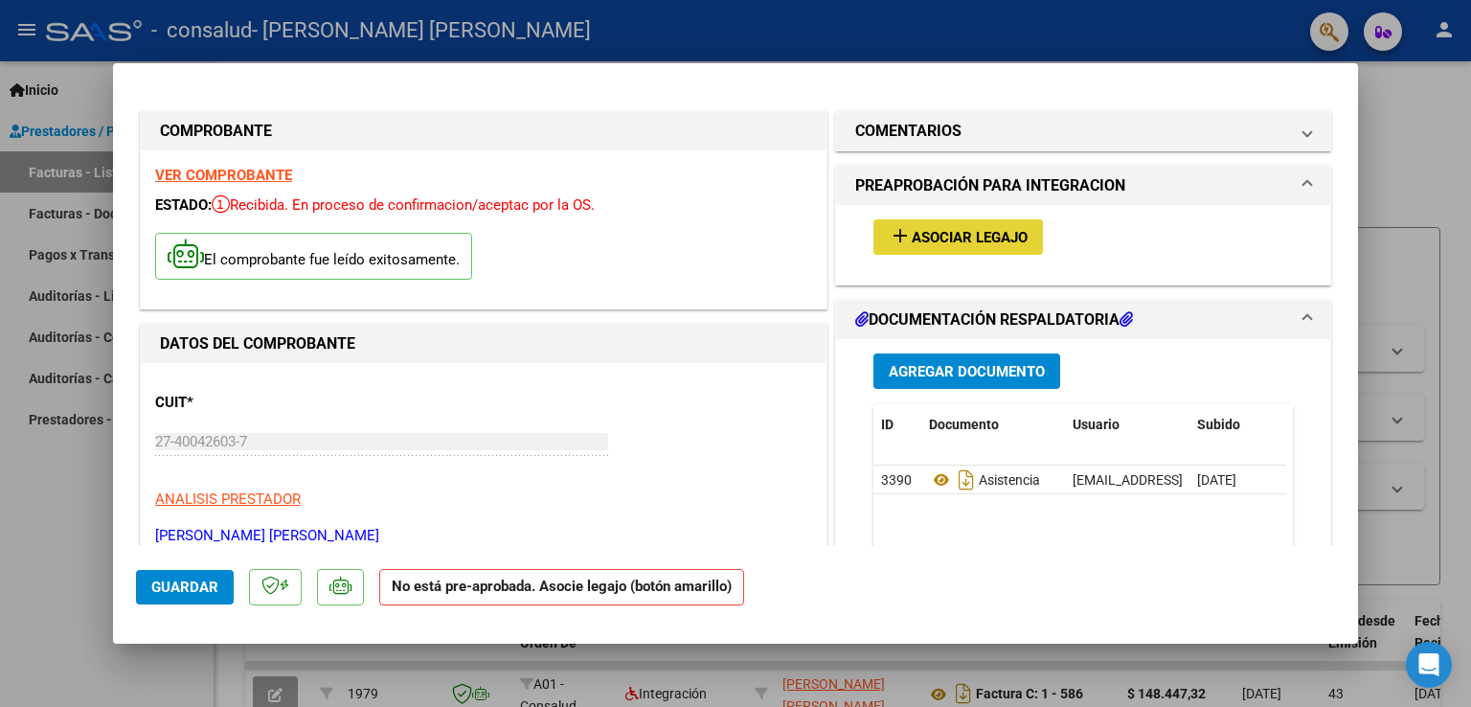
click at [981, 252] on button "add Asociar Legajo" at bounding box center [958, 236] width 170 height 35
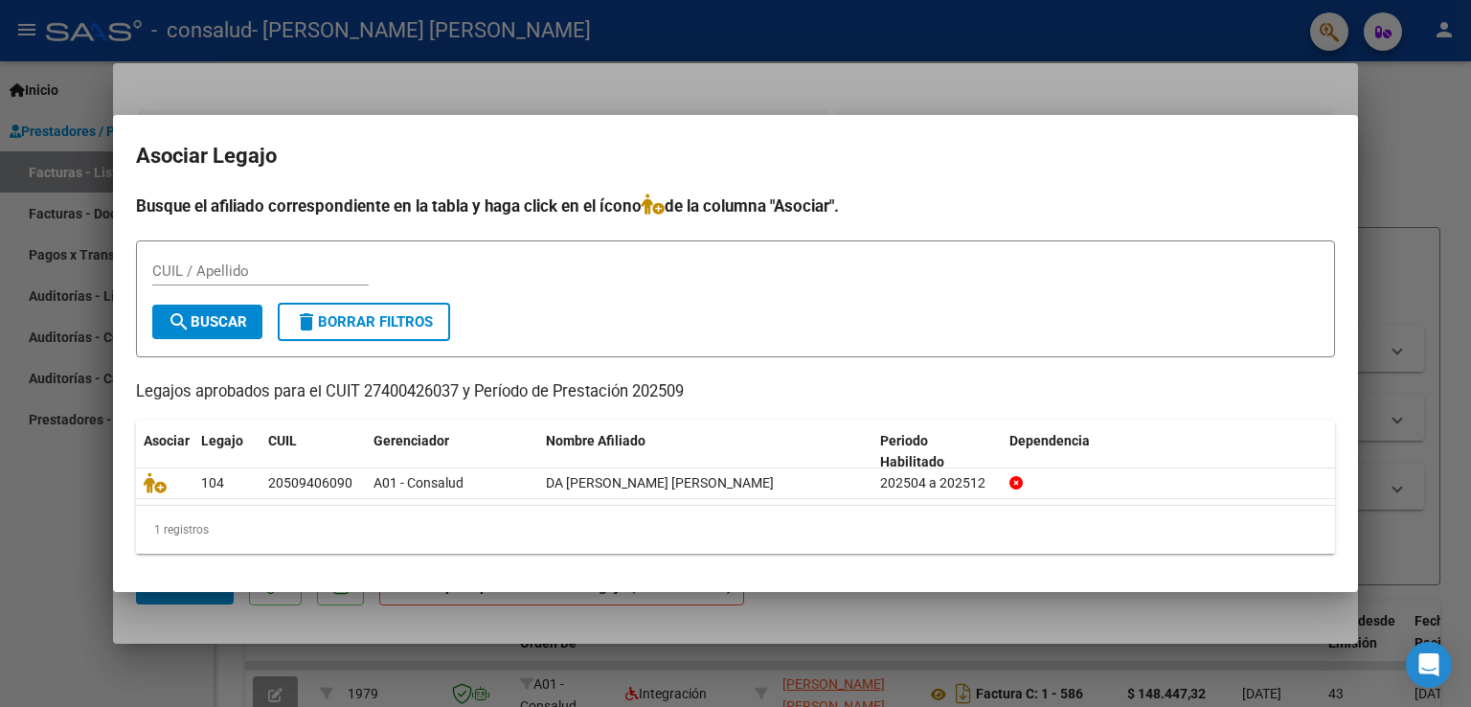
click at [1425, 197] on div at bounding box center [735, 353] width 1471 height 707
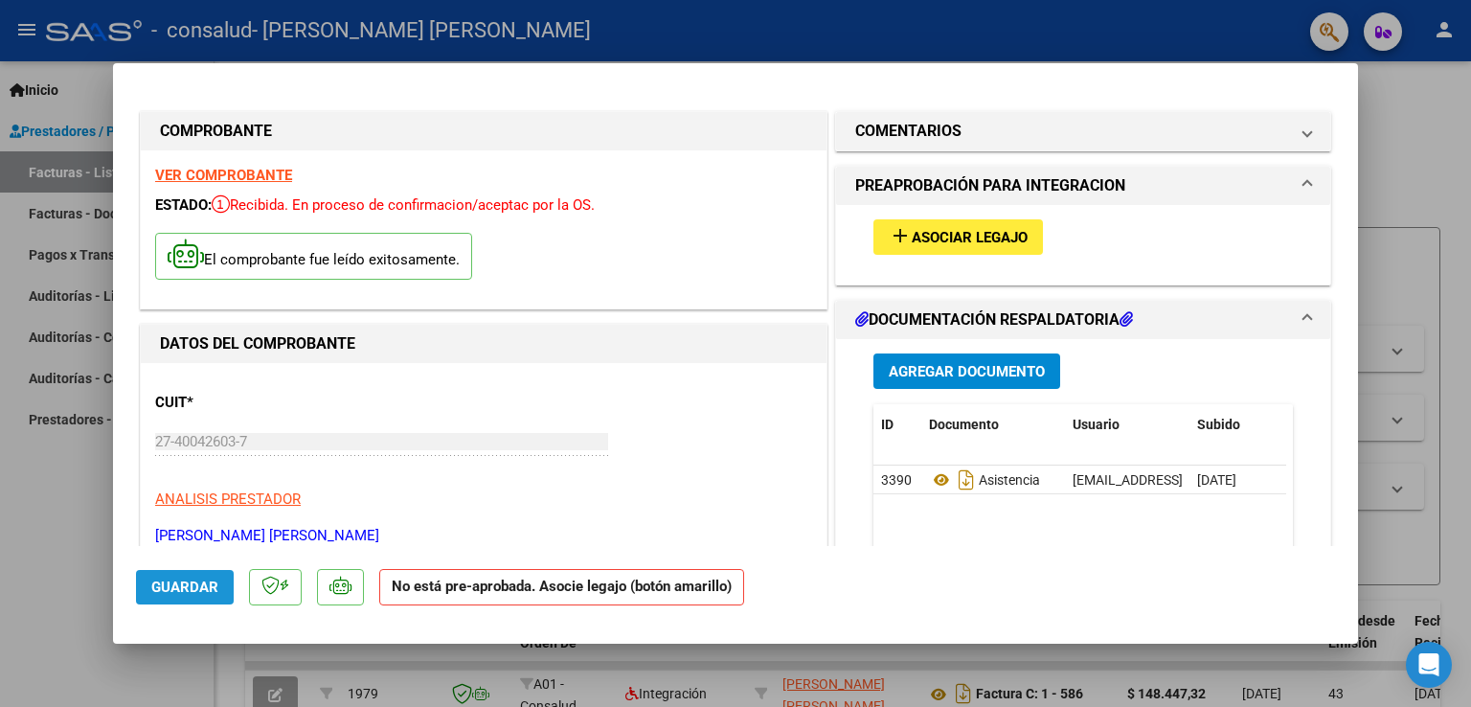
click at [172, 579] on span "Guardar" at bounding box center [184, 586] width 67 height 17
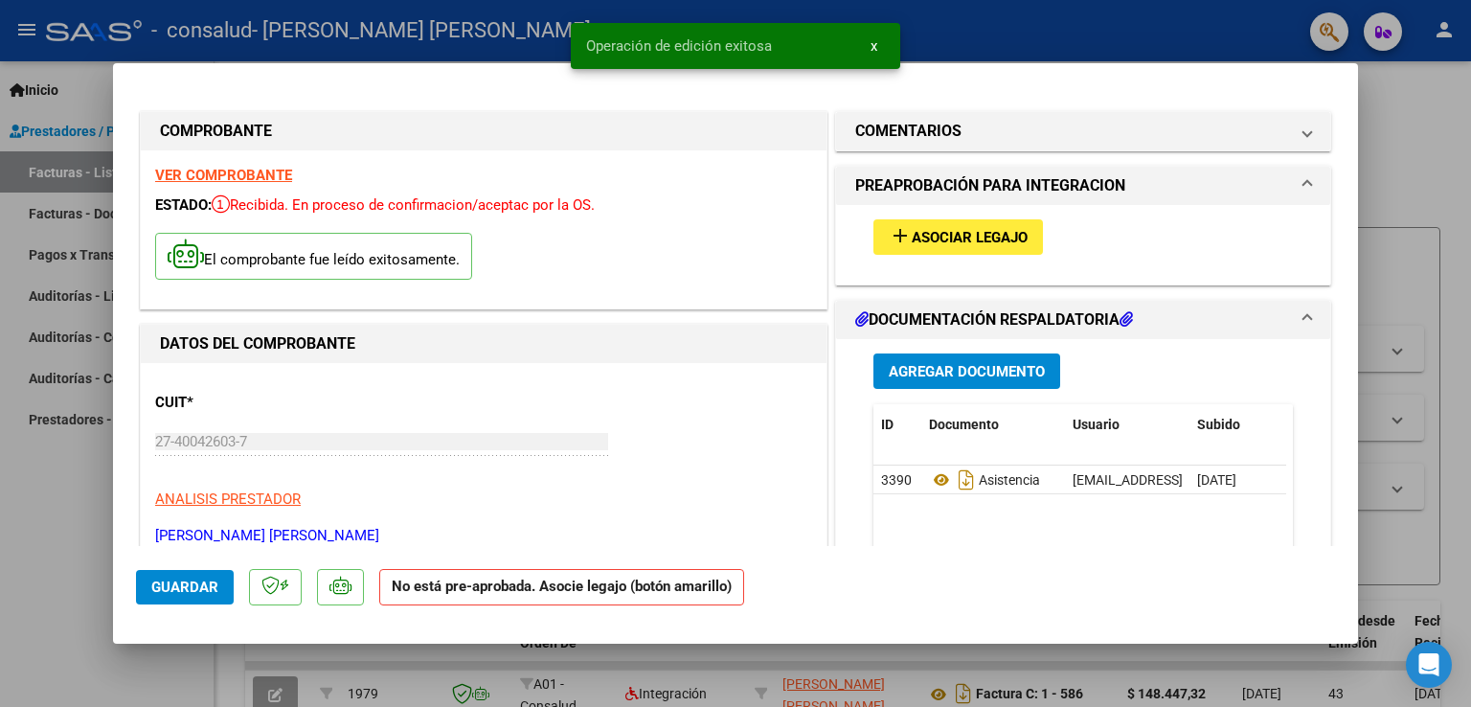
click at [1440, 129] on div at bounding box center [735, 353] width 1471 height 707
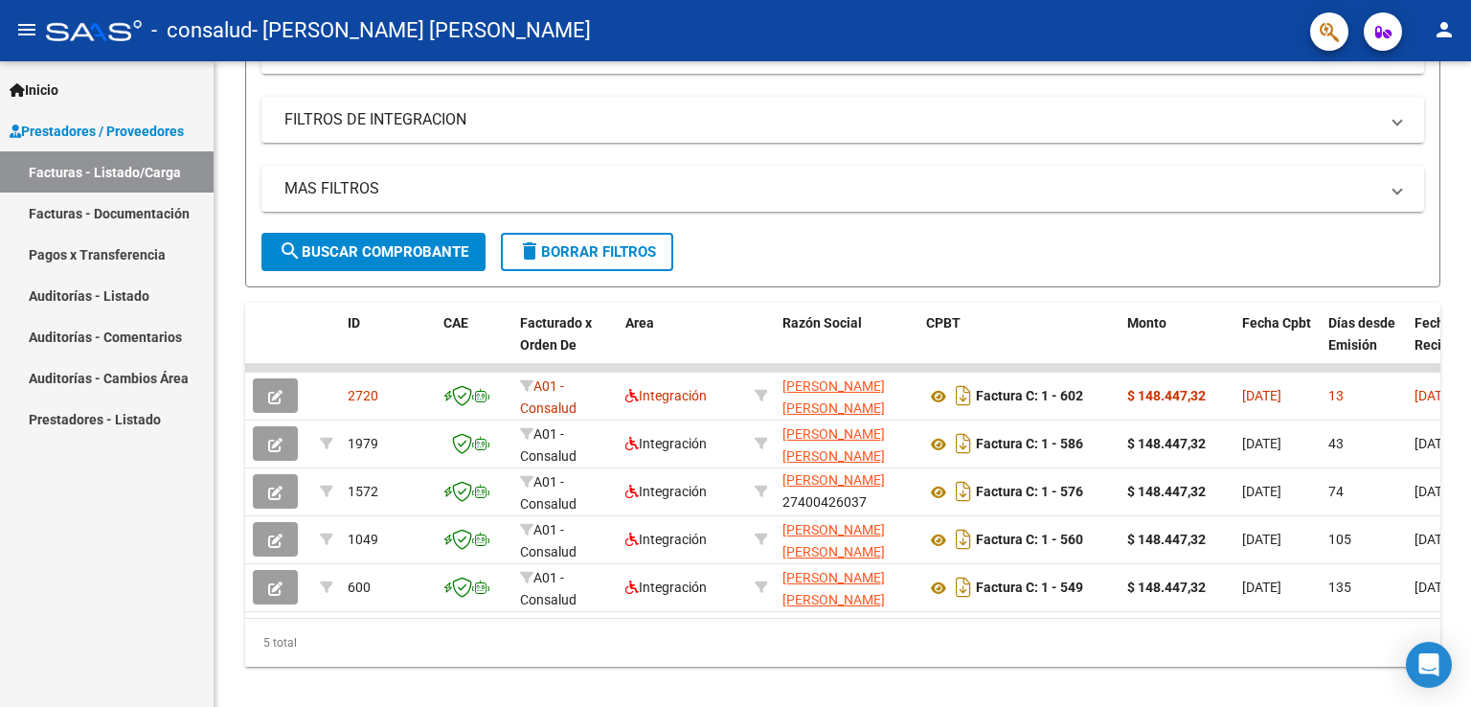
scroll to position [300, 0]
